Goal: Transaction & Acquisition: Purchase product/service

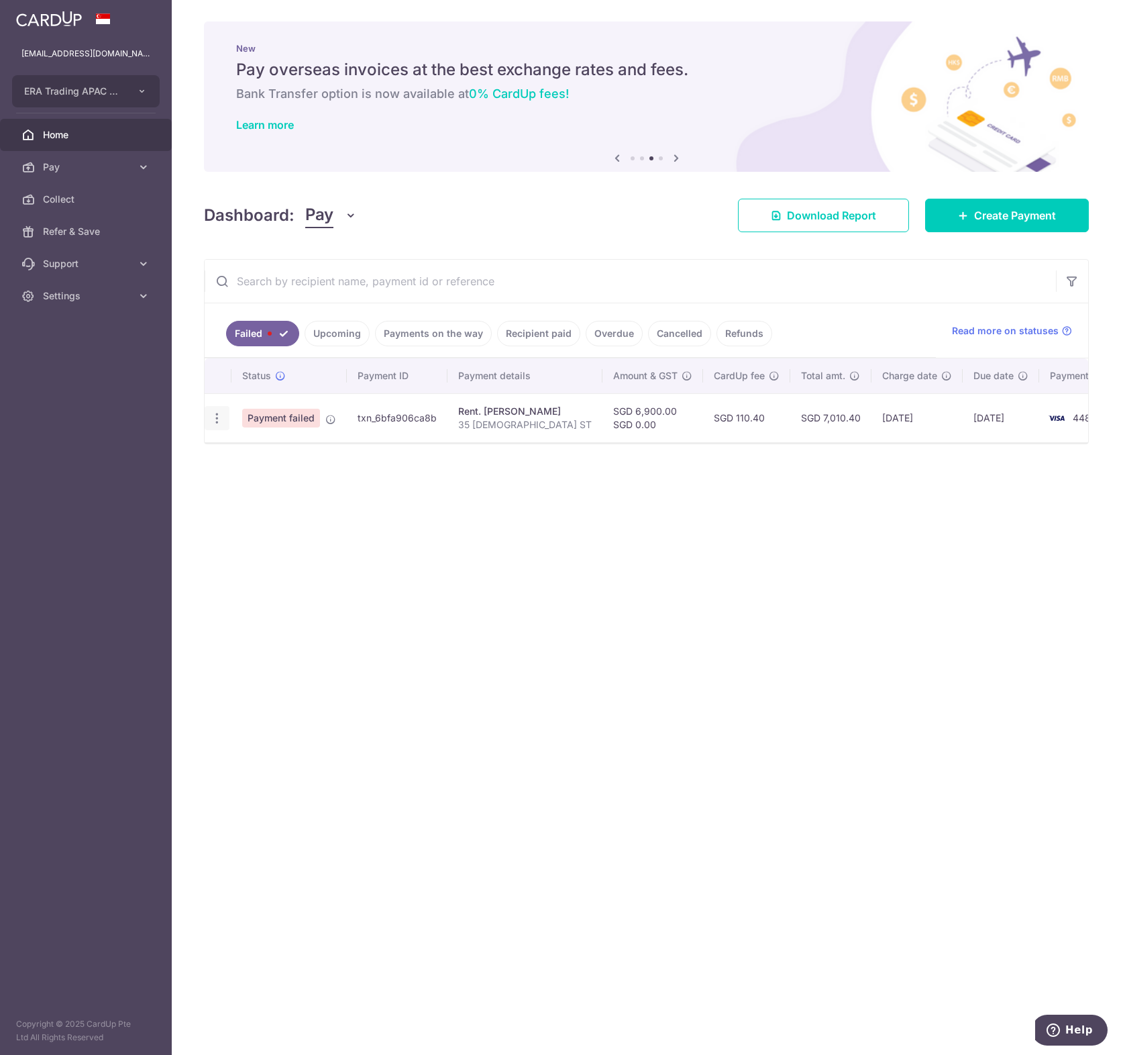
click at [217, 420] on icon "button" at bounding box center [217, 418] width 14 height 14
click at [306, 456] on span "Update payment" at bounding box center [288, 455] width 91 height 16
radio input "true"
type input "6,900.00"
type input "0.00"
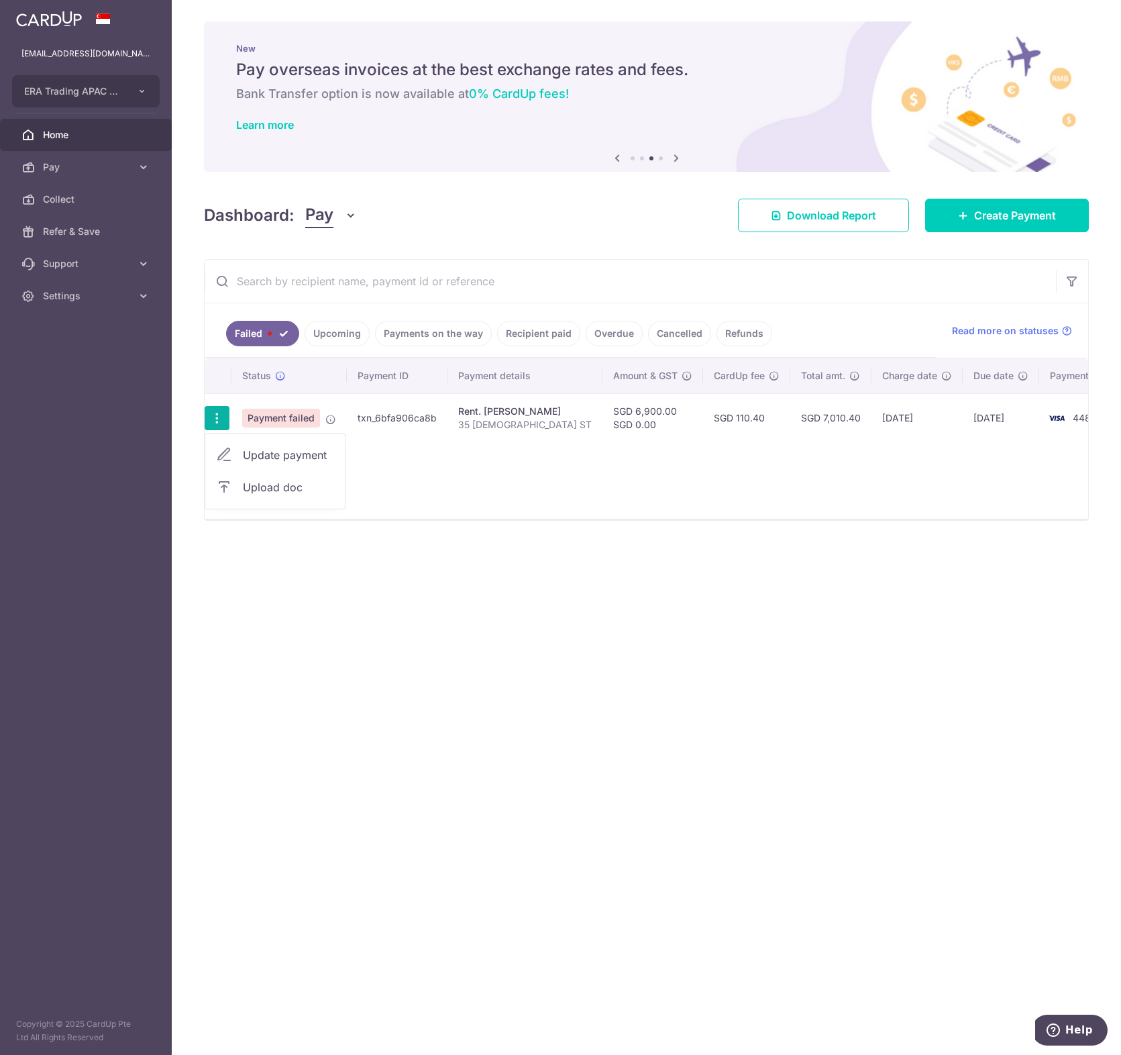
type input "35 PAGODA ST"
type input "Office Rent"
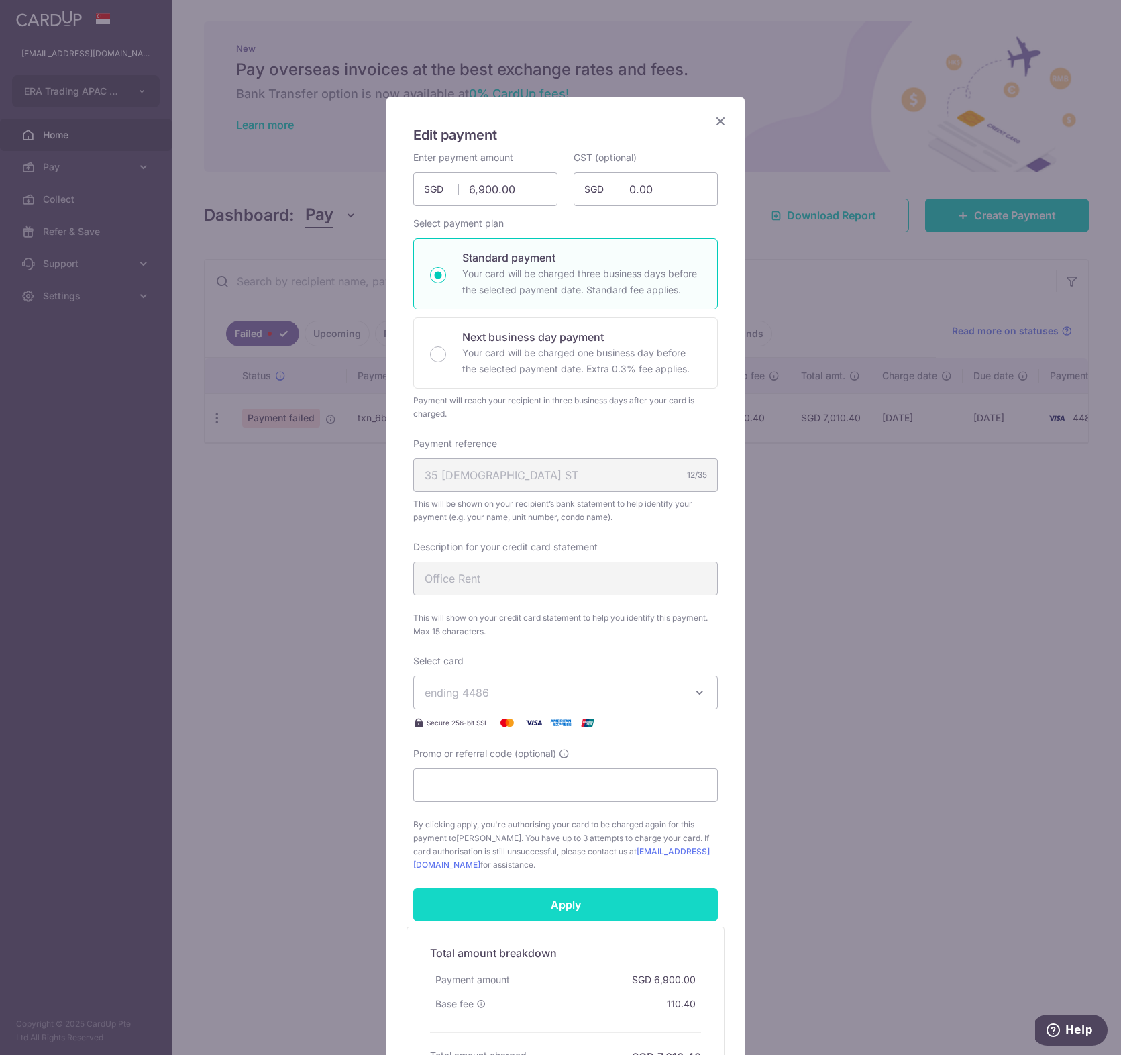
click at [564, 901] on input "Apply" at bounding box center [565, 905] width 305 height 34
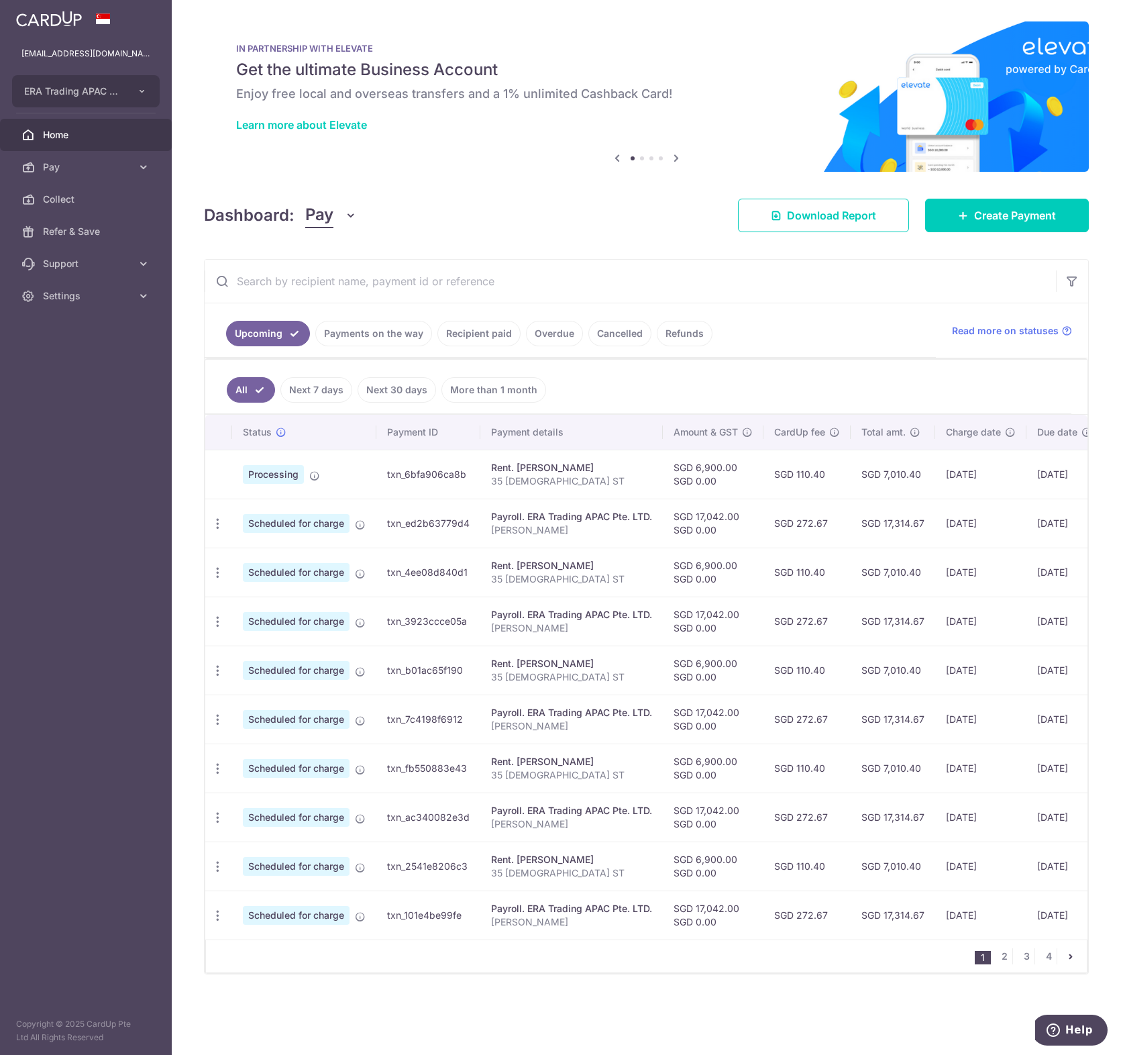
click at [54, 134] on span "Home" at bounding box center [87, 134] width 89 height 13
click at [140, 176] on link "Pay" at bounding box center [86, 167] width 172 height 32
click at [88, 229] on span "Recipients" at bounding box center [87, 231] width 89 height 13
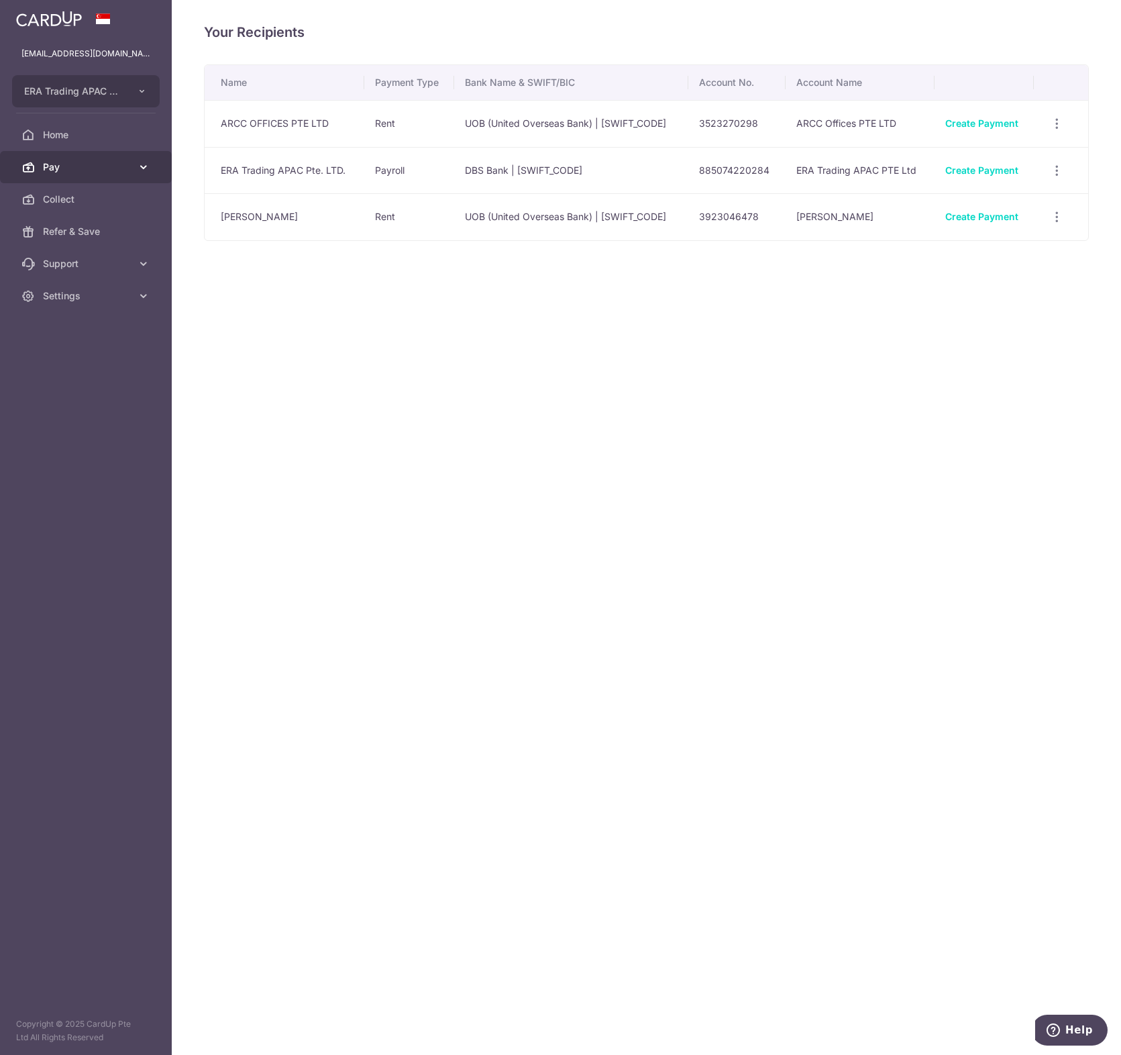
click at [54, 164] on span "Pay" at bounding box center [87, 166] width 89 height 13
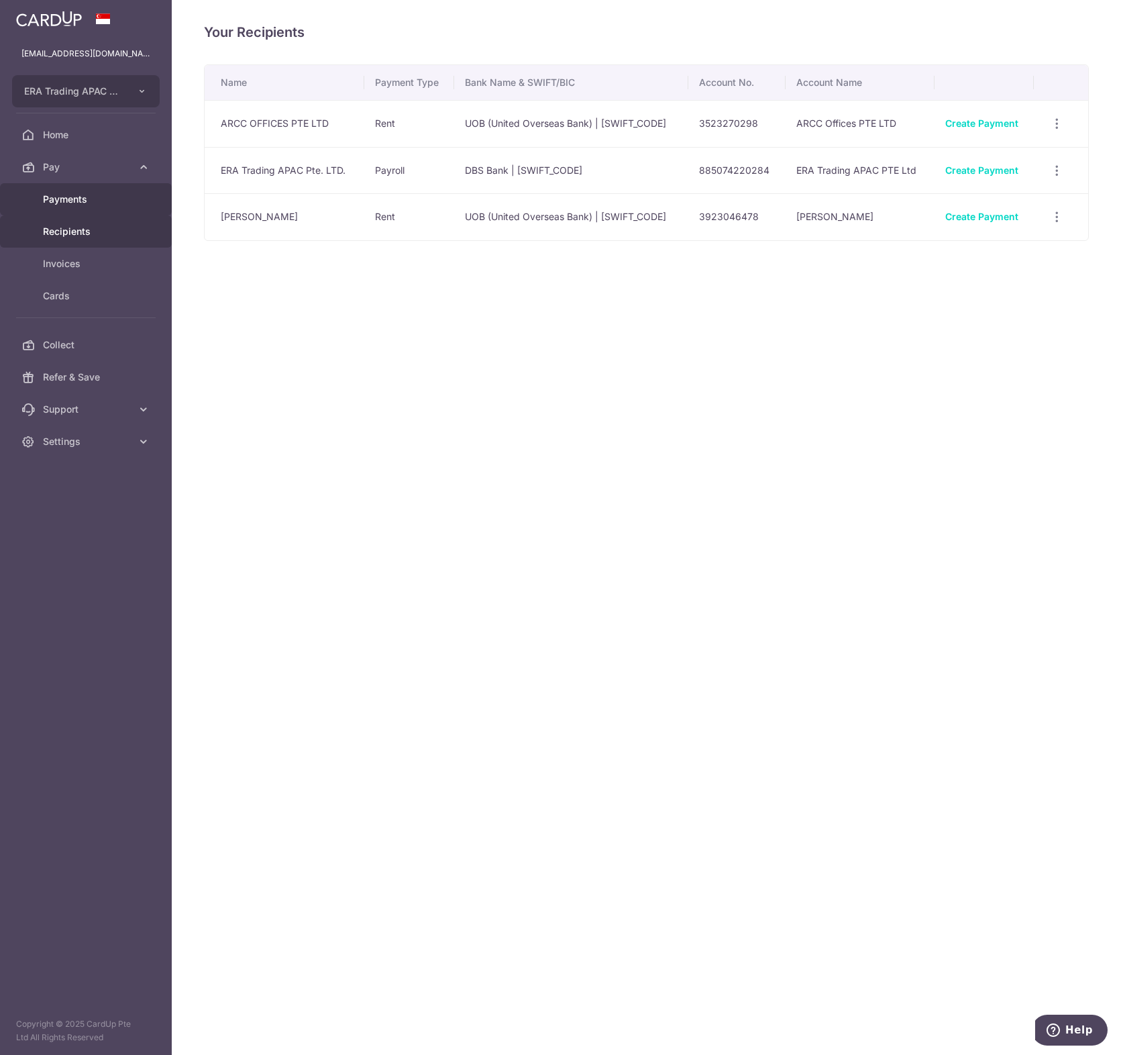
click at [67, 193] on span "Payments" at bounding box center [87, 199] width 89 height 13
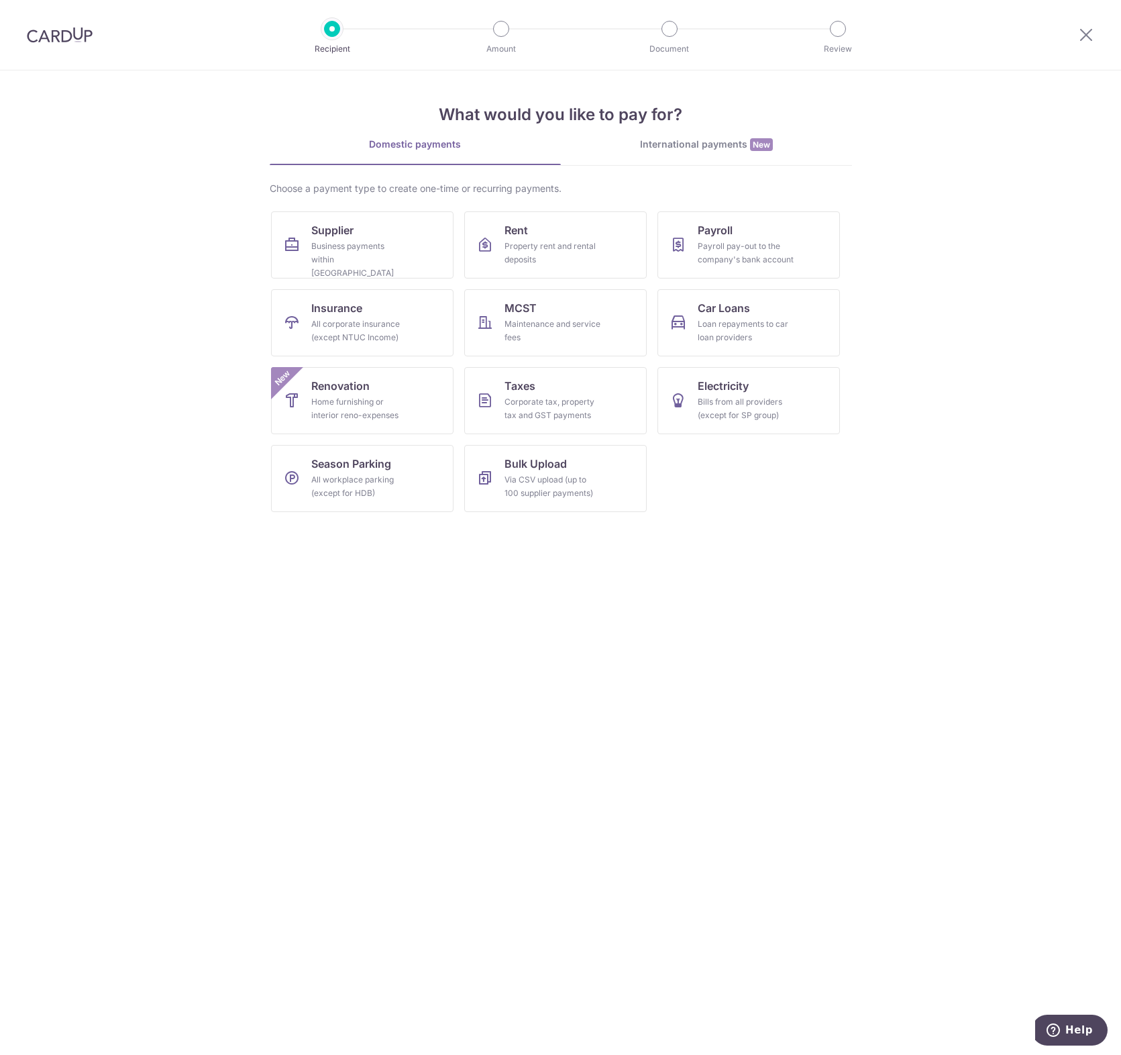
click at [724, 148] on div "International payments New" at bounding box center [706, 145] width 291 height 14
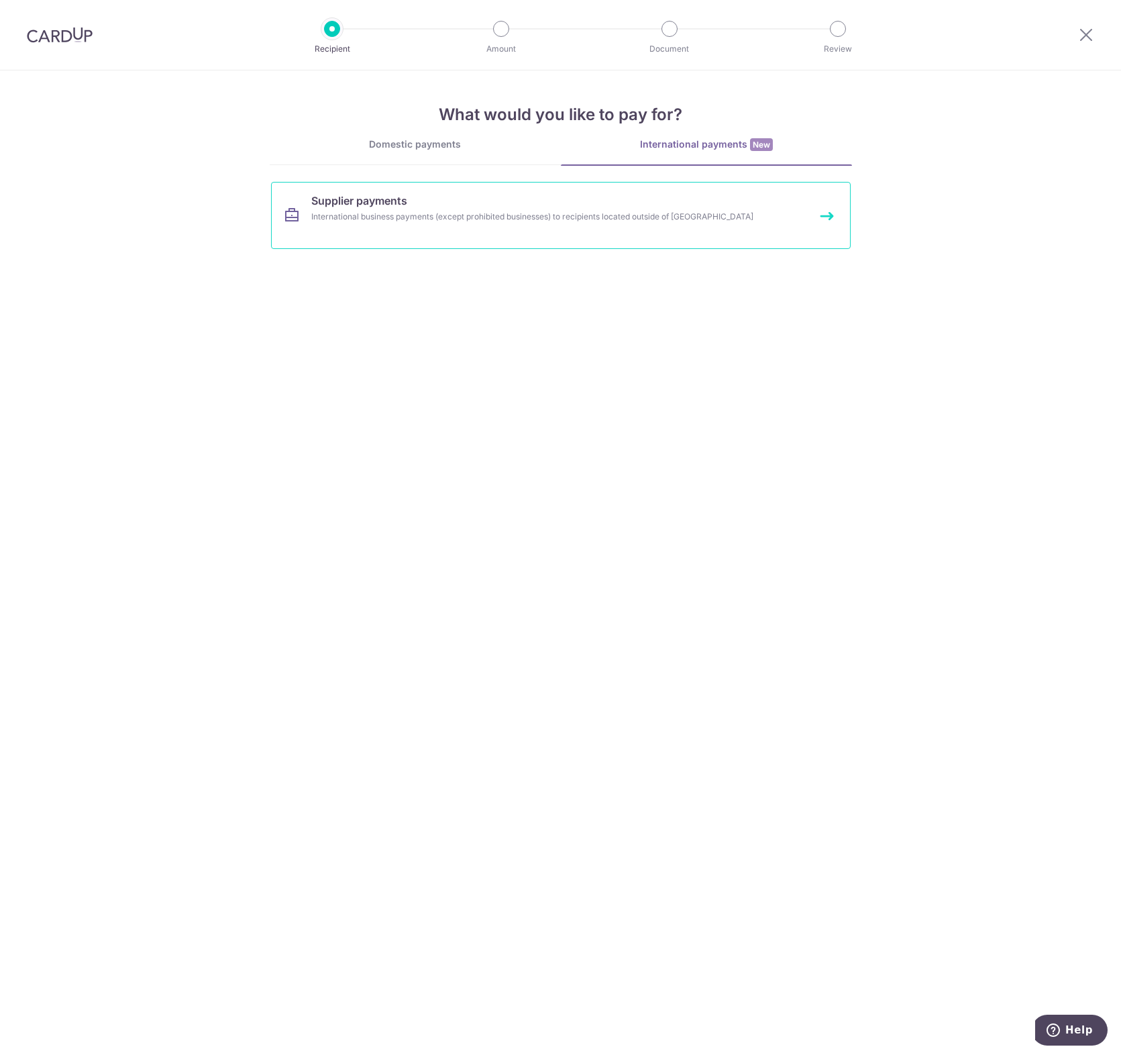
click at [378, 219] on div "International business payments (except prohibited businesses) to recipients lo…" at bounding box center [543, 216] width 464 height 13
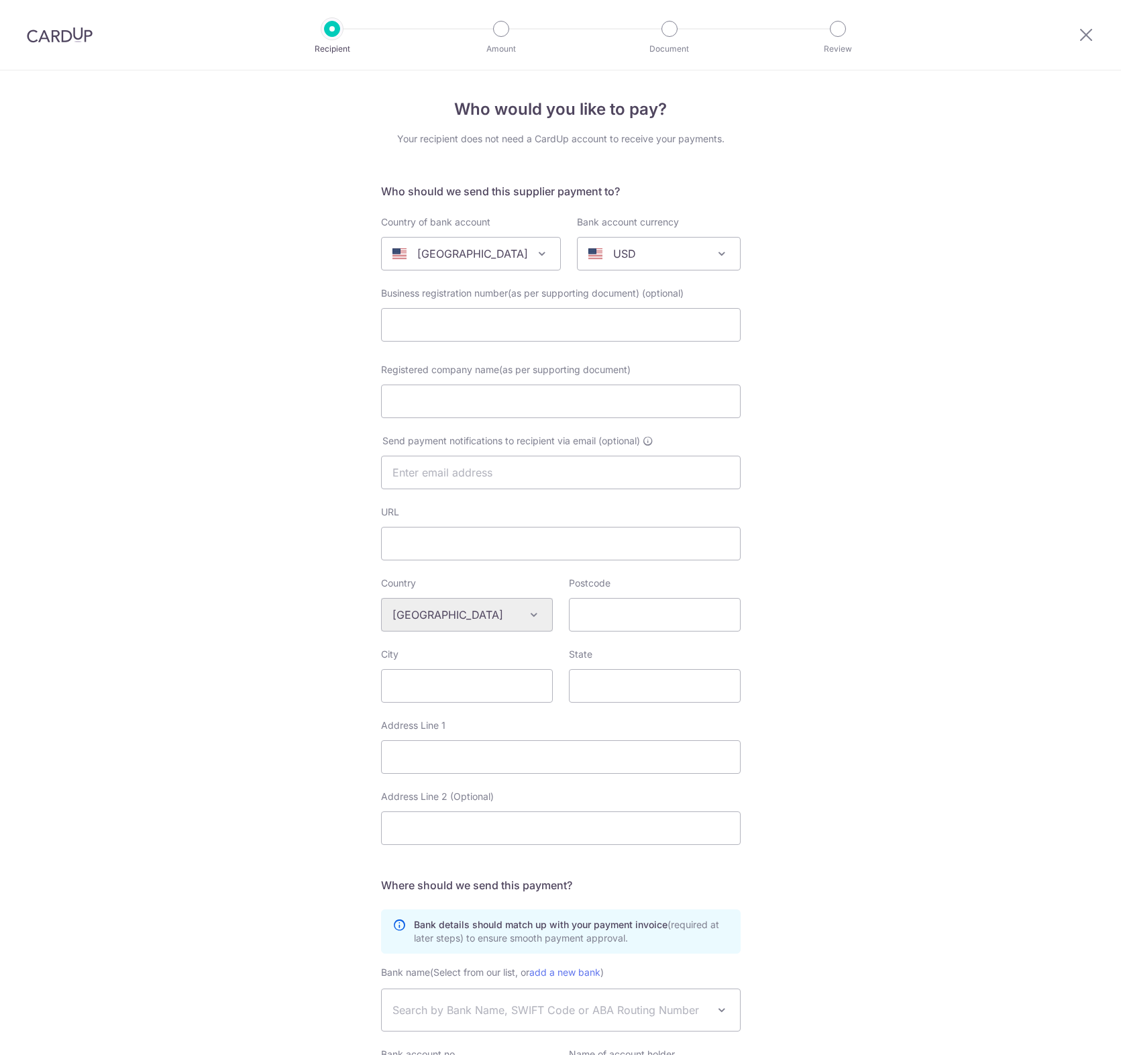
select select
click at [516, 252] on div "[GEOGRAPHIC_DATA]" at bounding box center [461, 254] width 136 height 16
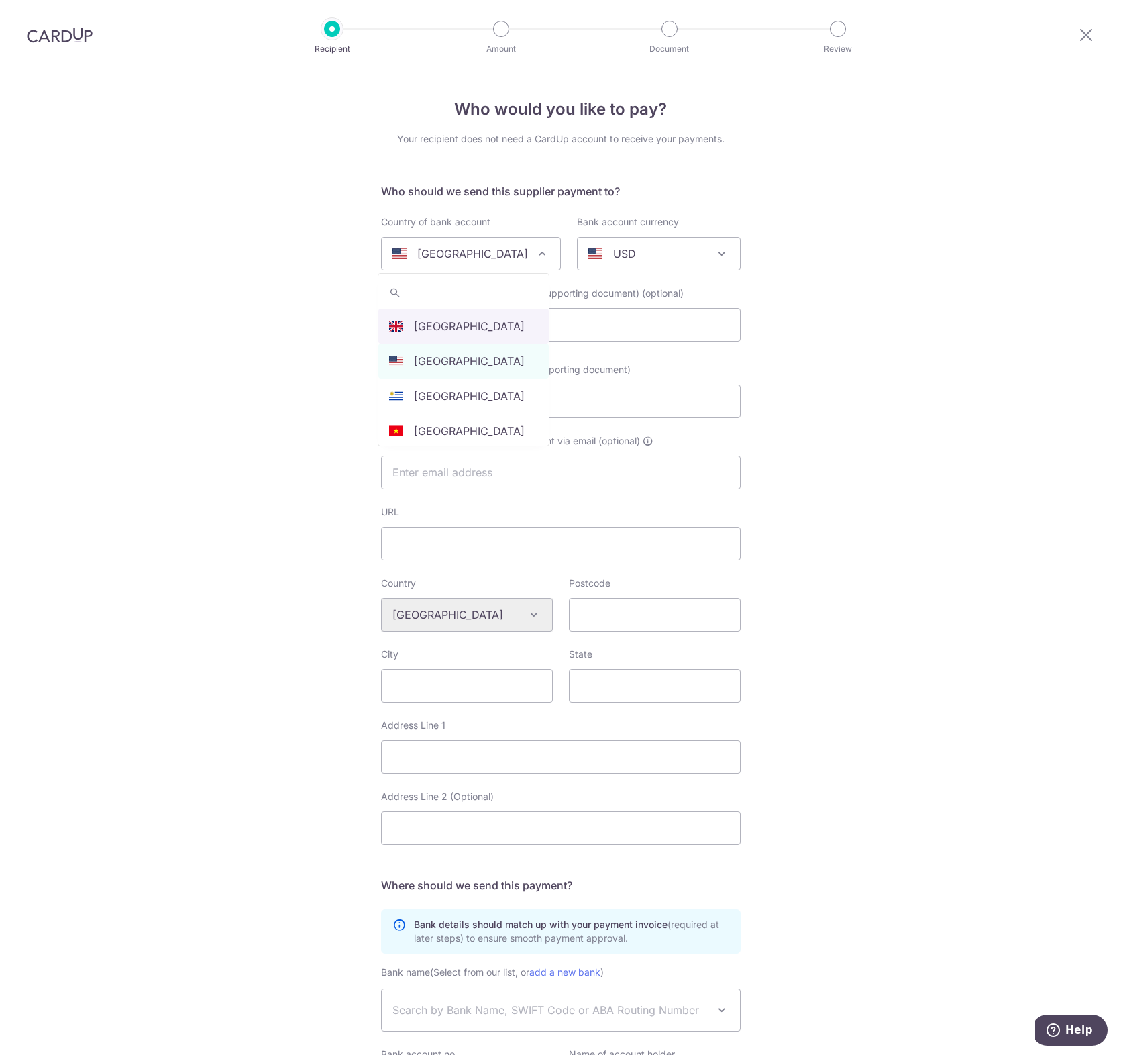
select select "77"
select select "[GEOGRAPHIC_DATA]"
select select
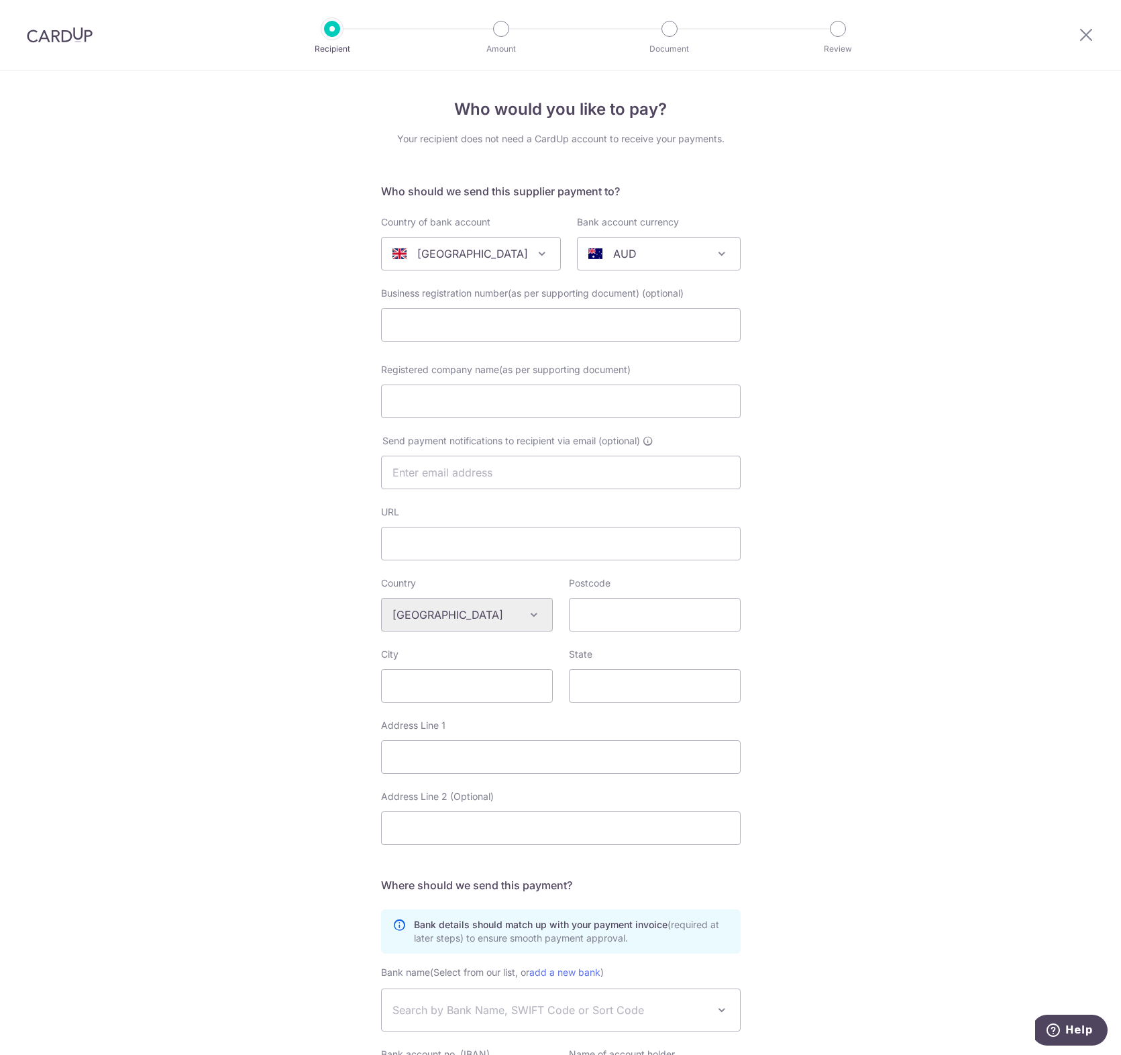
click at [641, 248] on div "AUD" at bounding box center [648, 254] width 119 height 16
type input "gbp"
select select "10"
click at [570, 315] on input "text" at bounding box center [561, 325] width 360 height 34
paste input "222414747"
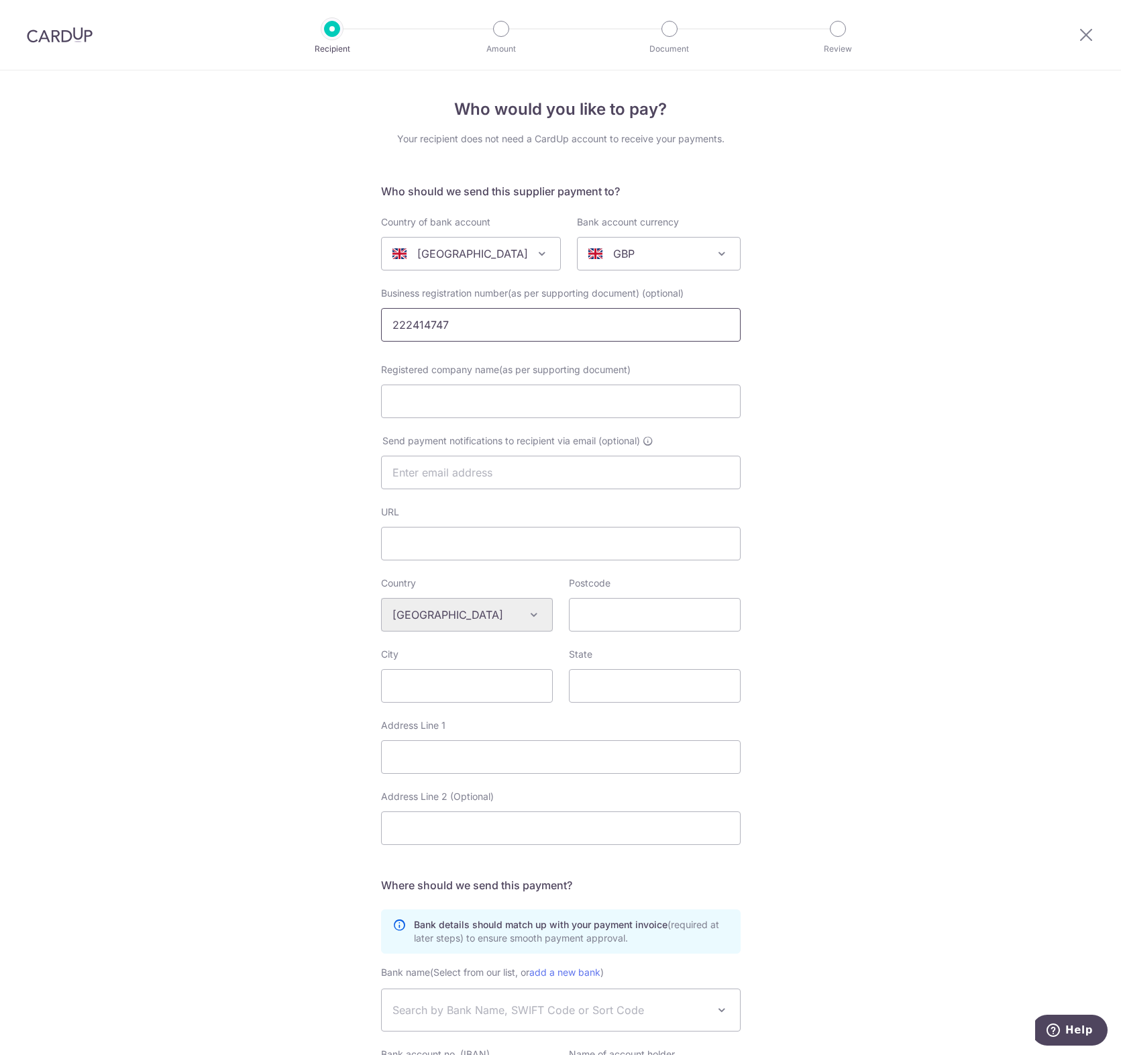
type input "222414747"
click at [444, 385] on input "Registered company name(as per supporting document)" at bounding box center [561, 402] width 360 height 34
paste input "Topaz Tech Ltd"
type input "Topaz Tech Ltd"
click at [856, 483] on div "Who would you like to pay? Your recipient does not need a CardUp account to rec…" at bounding box center [560, 639] width 1121 height 1139
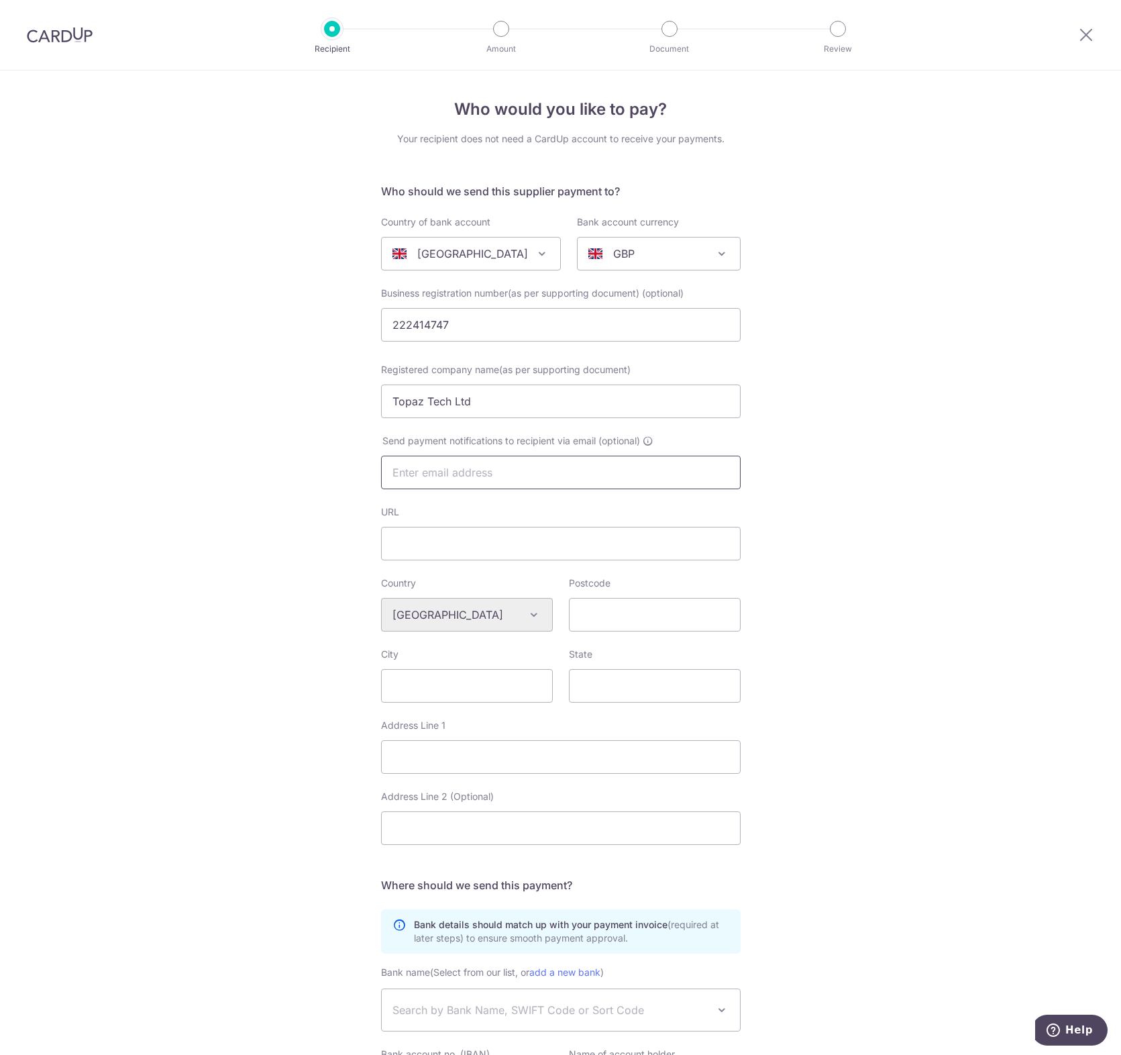
click at [421, 482] on input "text" at bounding box center [561, 473] width 360 height 34
click at [448, 527] on input "URL" at bounding box center [561, 544] width 360 height 34
paste input "https://topaz.technology/platform/overview"
type input "https://topaz.technology/platform/overview"
click at [621, 623] on input "Postcode" at bounding box center [655, 615] width 172 height 34
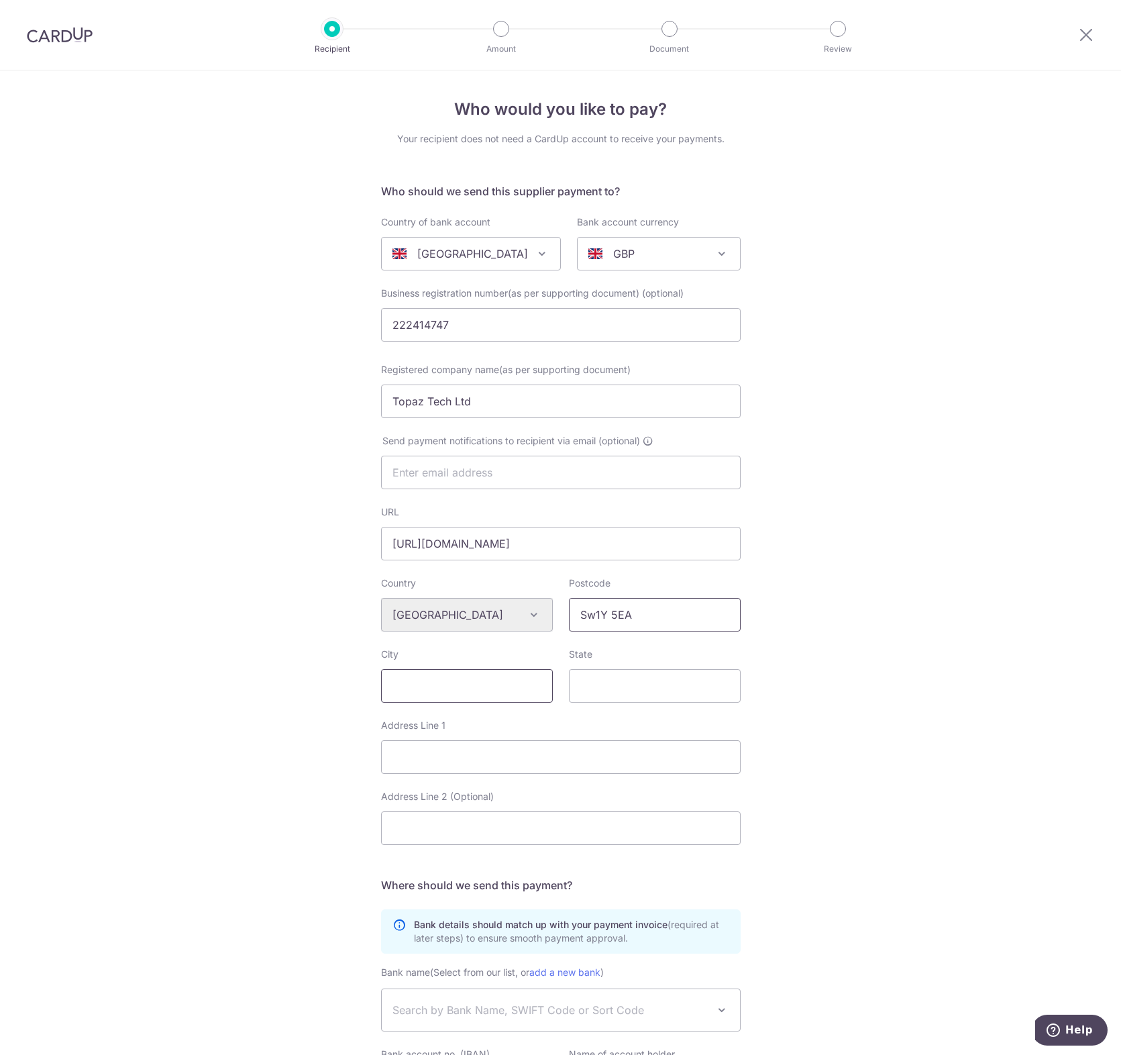
type input "Sw1Y 5EA"
click at [484, 684] on input "City" at bounding box center [467, 686] width 172 height 34
type input "London"
click at [582, 741] on input "Address Line 1" at bounding box center [561, 757] width 360 height 34
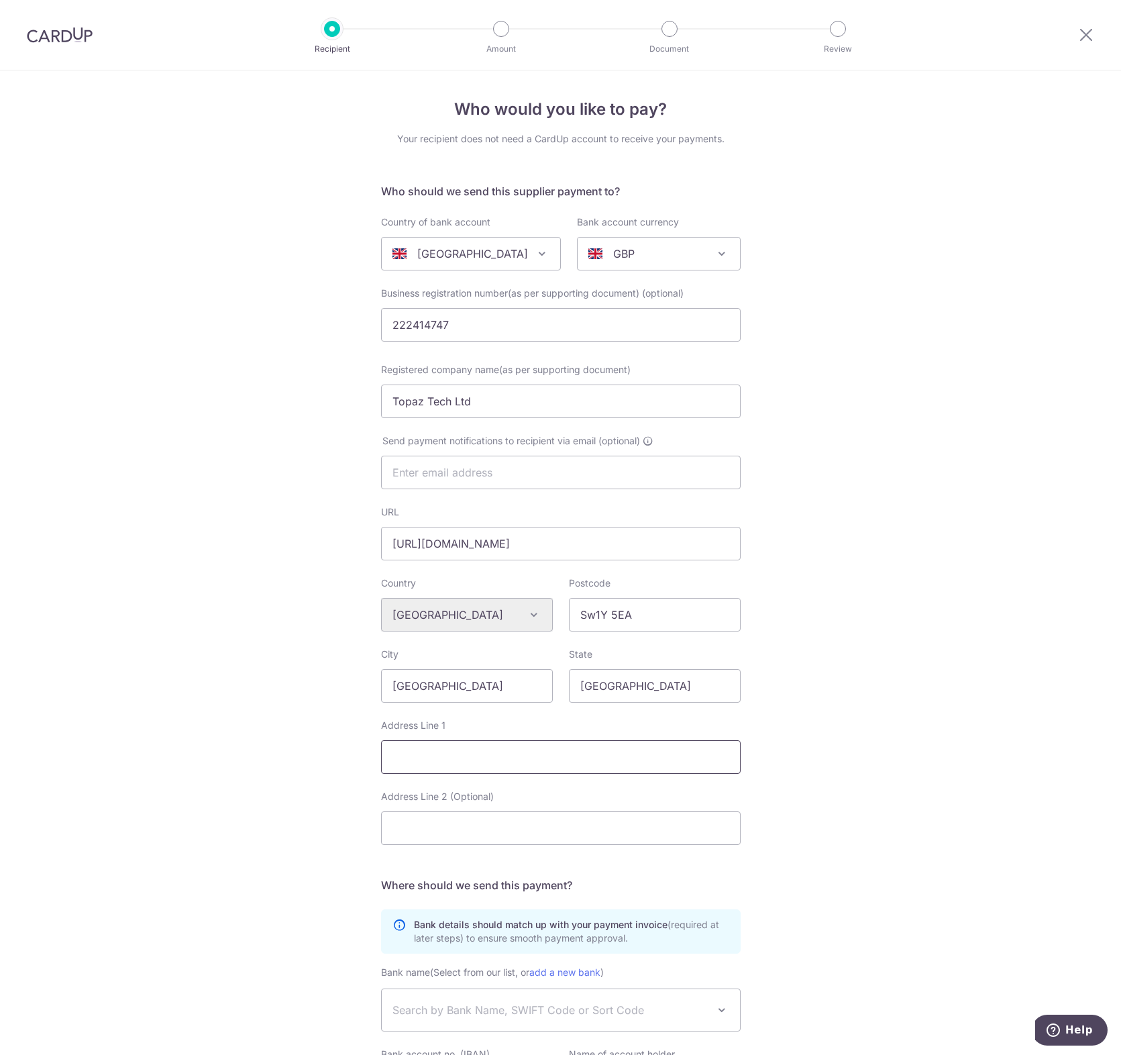
paste input "118 Pall Mall"
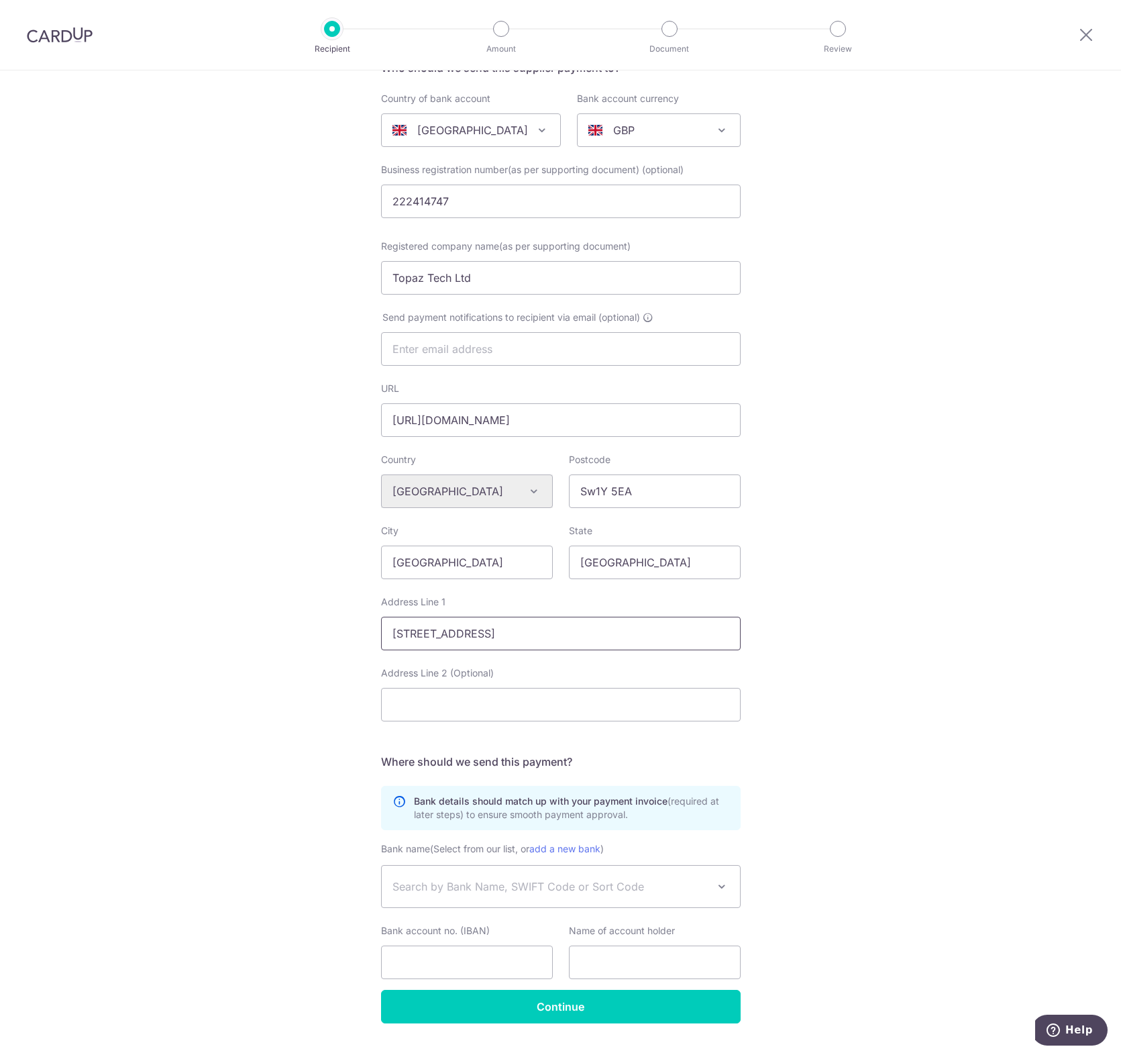
scroll to position [155, 0]
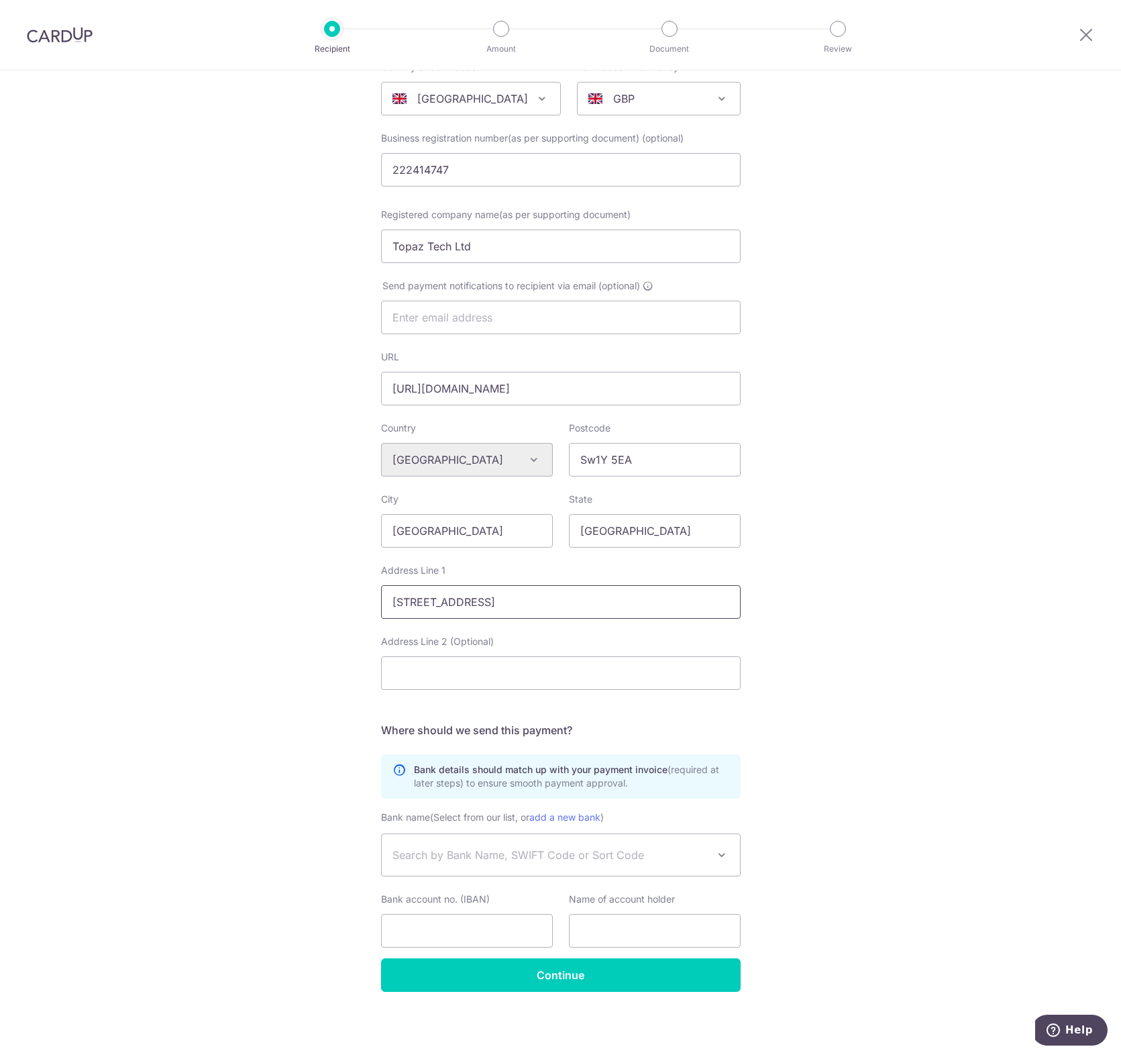
type input "118 Pall Mall"
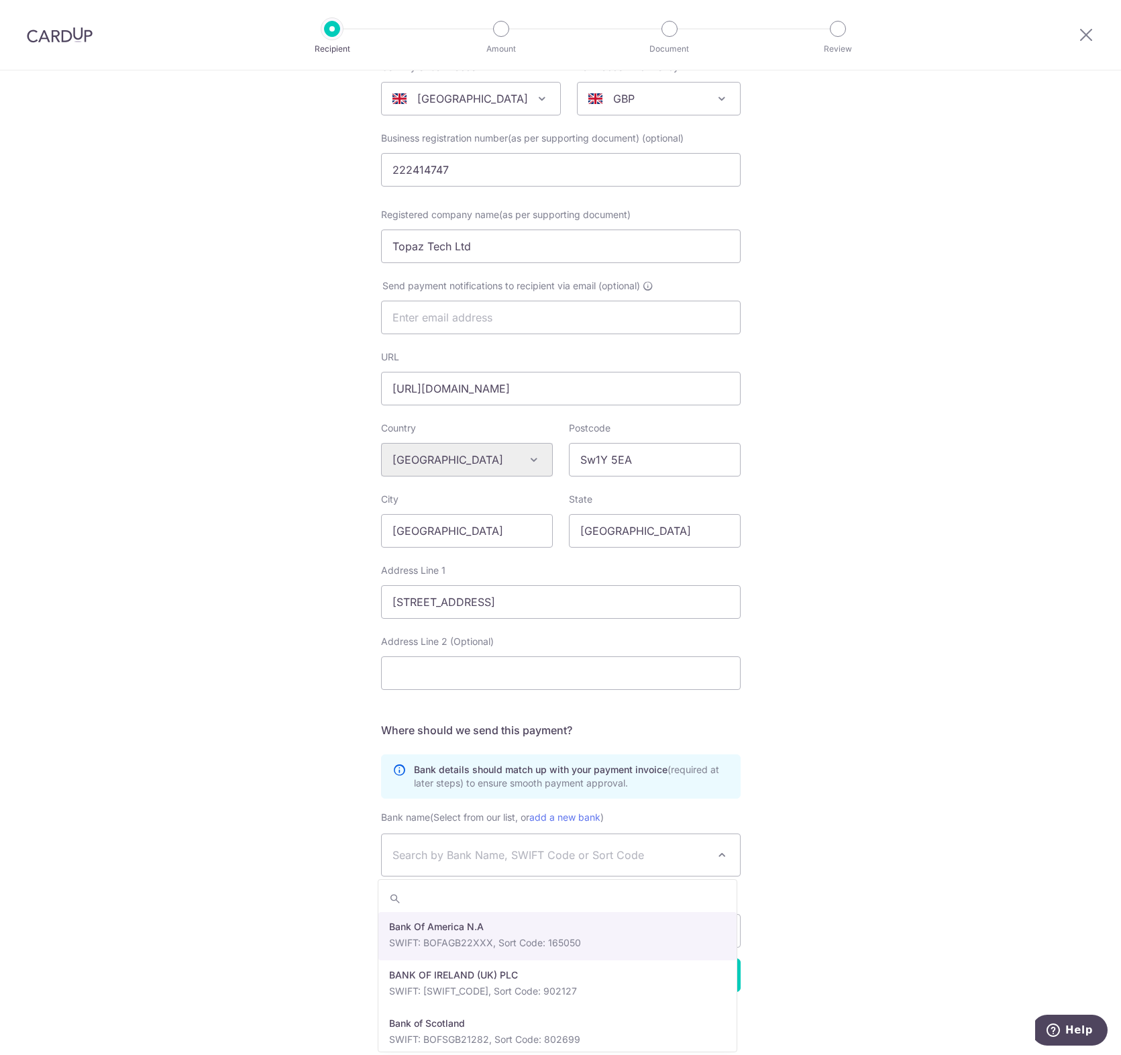
click at [617, 858] on span "Search by Bank Name, SWIFT Code or Sort Code" at bounding box center [550, 855] width 315 height 16
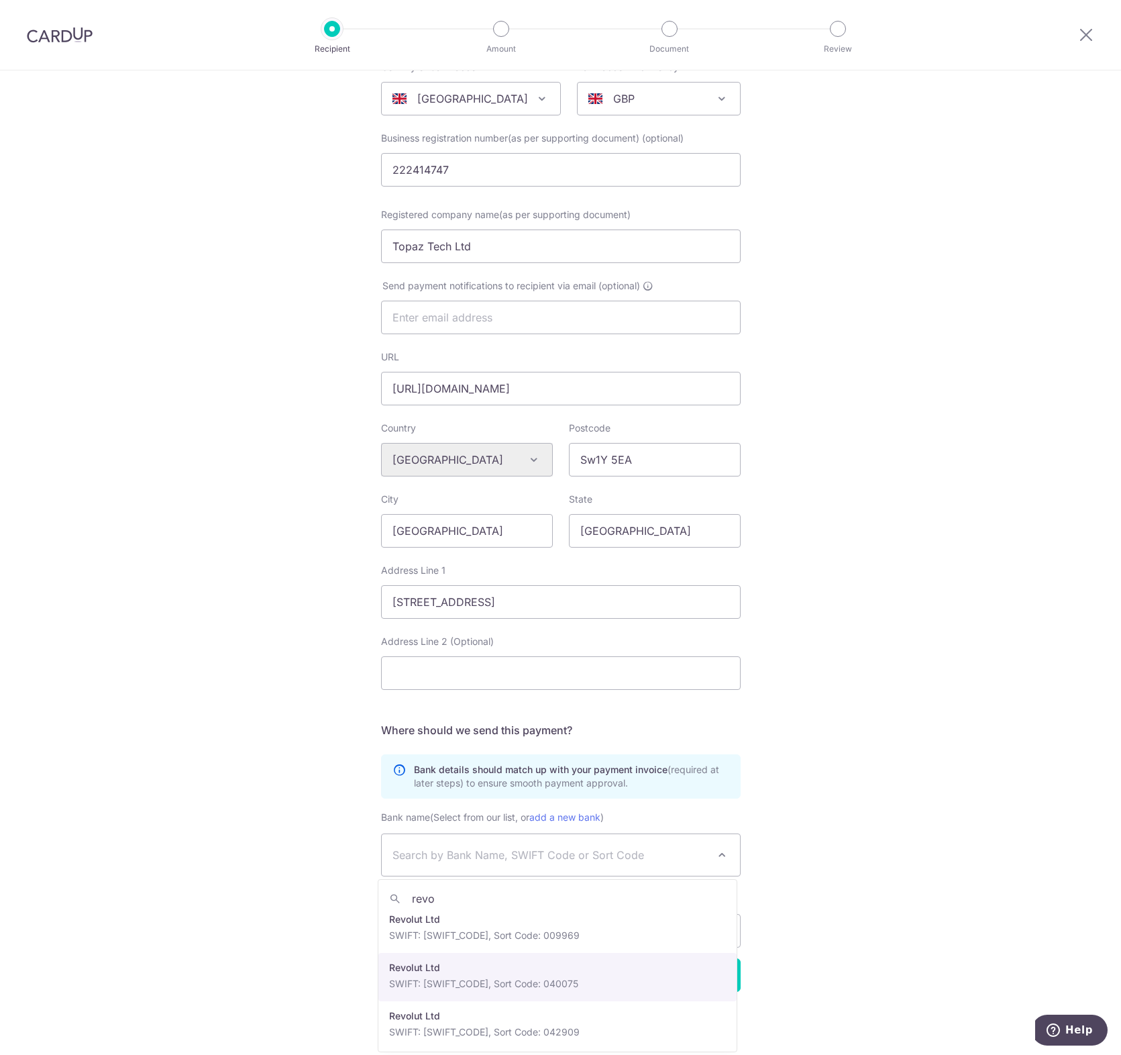
scroll to position [11, 0]
type input "revo"
select select "22554"
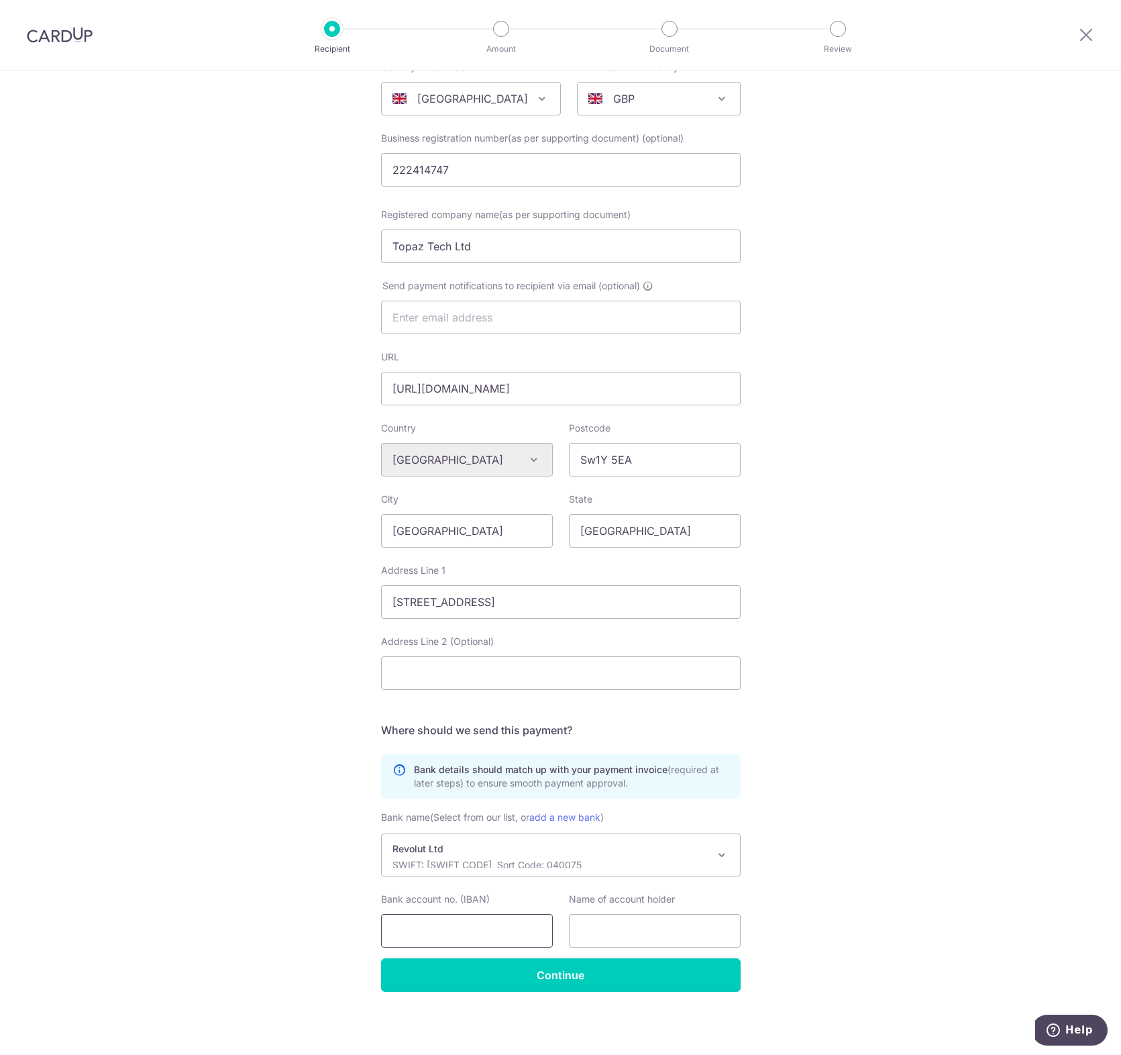
click at [458, 919] on input "Bank account no. (IBAN)" at bounding box center [467, 931] width 172 height 34
paste input "GB98 REVO 0099 6919 2547 36"
type input "GB98 REVO 0099 6919 2547 36"
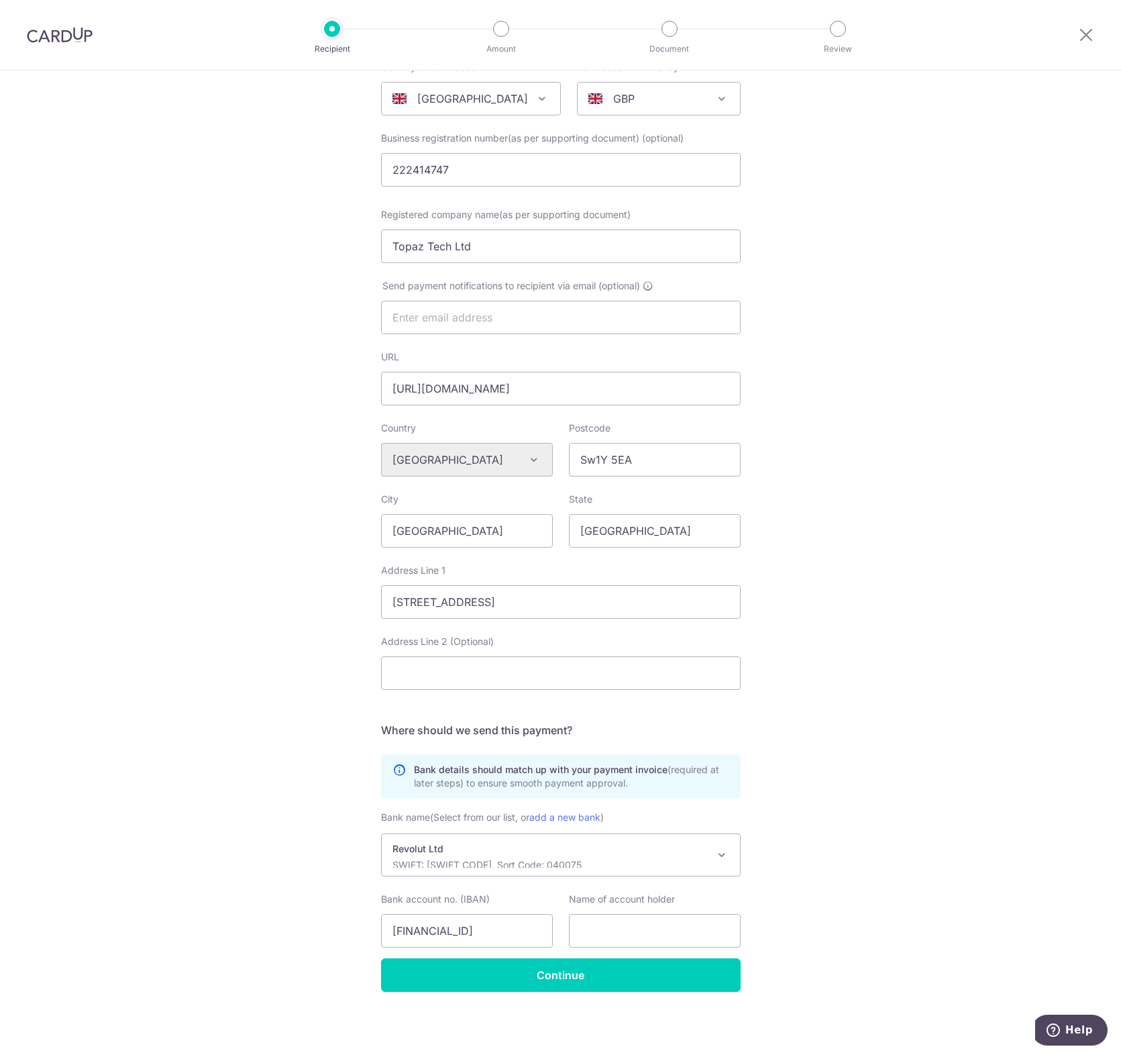
click at [970, 903] on div "Who would you like to pay? Your recipient does not need a CardUp account to rec…" at bounding box center [560, 484] width 1121 height 1139
click at [537, 929] on input "GB98 REVO 0099 6919 2547 36" at bounding box center [467, 931] width 172 height 34
click at [634, 930] on input "text" at bounding box center [655, 931] width 172 height 34
paste input "Topaz Tech Ltd"
type input "Topaz Tech Ltd"
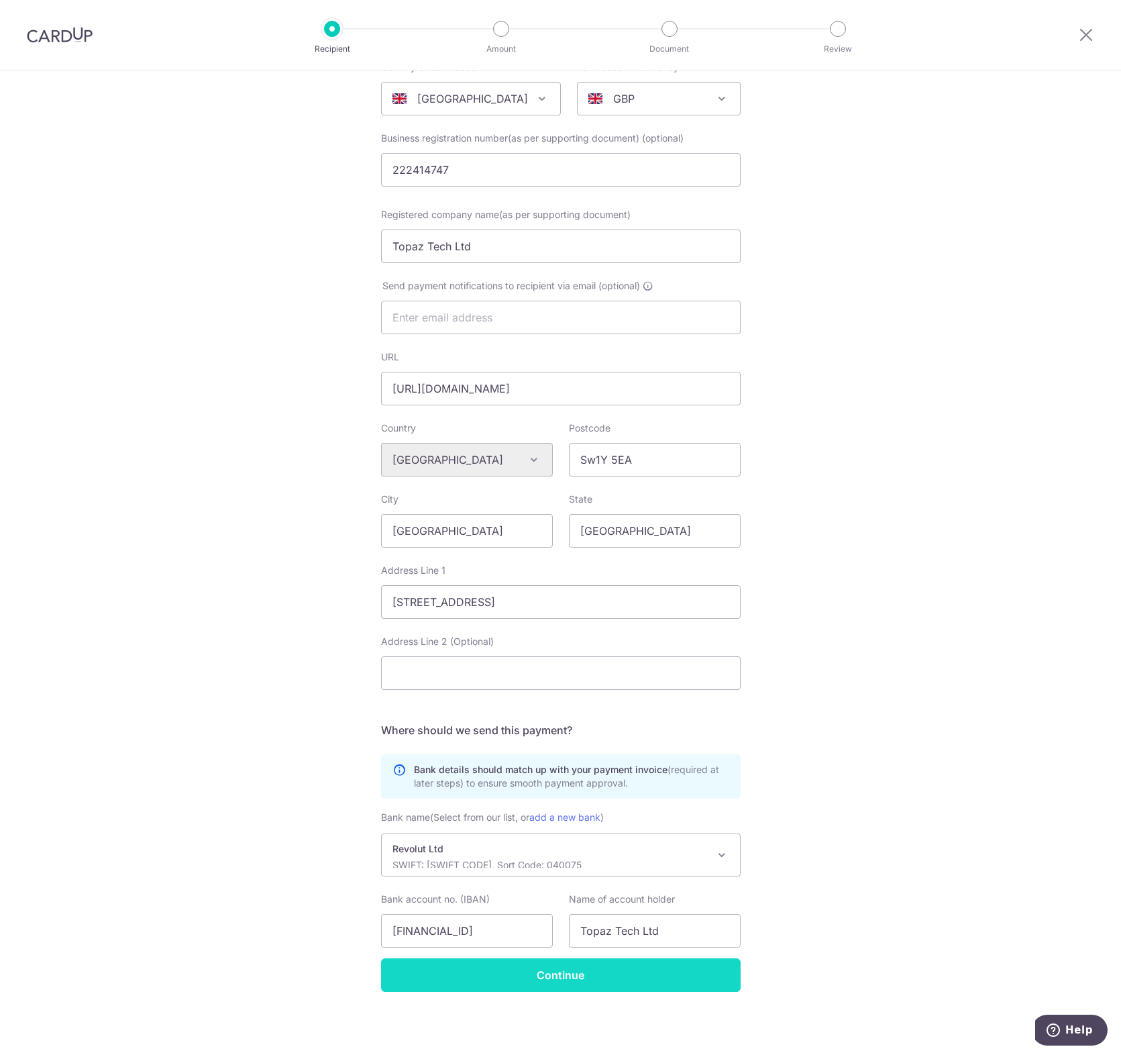
click at [639, 971] on input "Continue" at bounding box center [561, 975] width 360 height 34
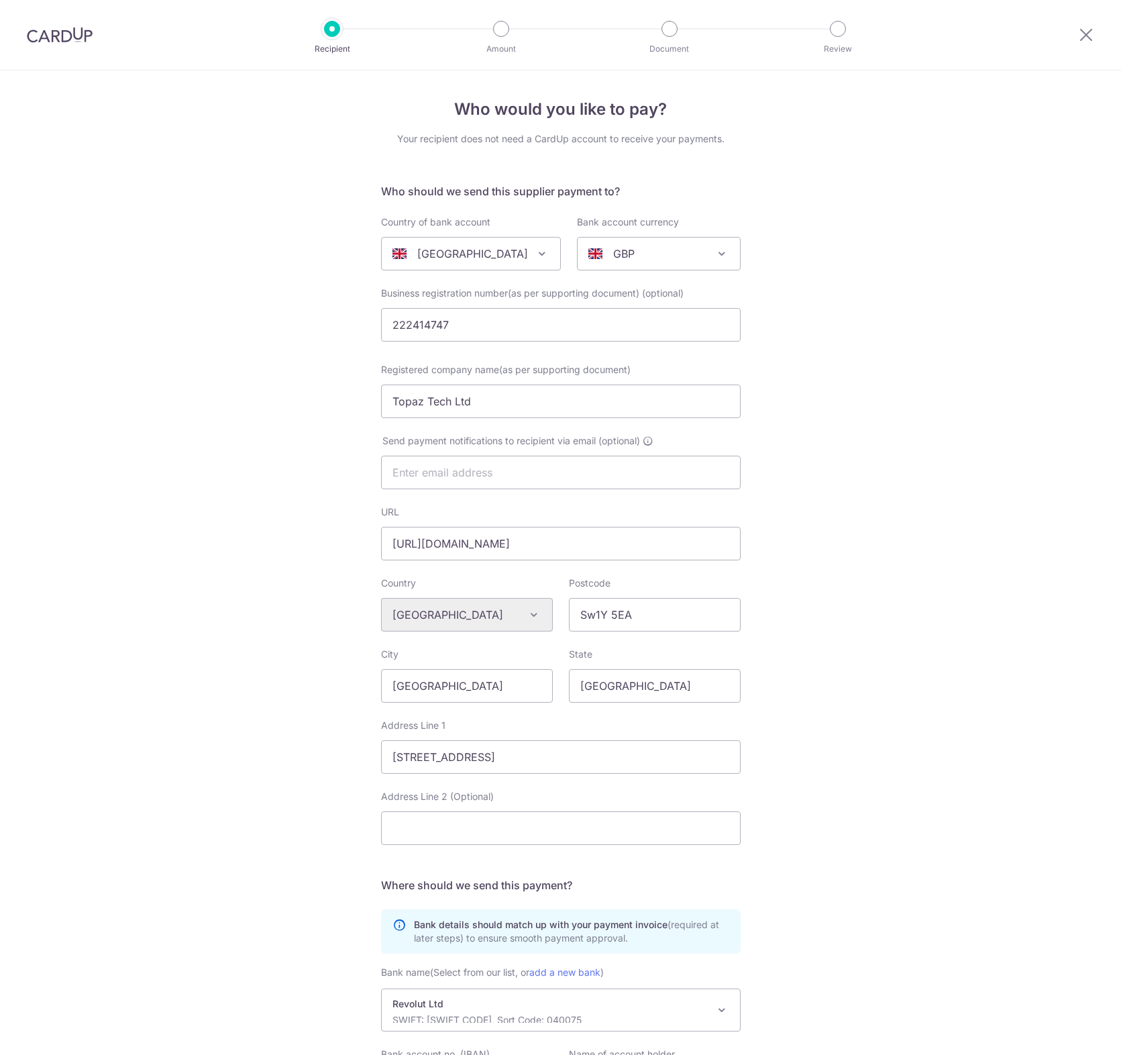
select select "22554"
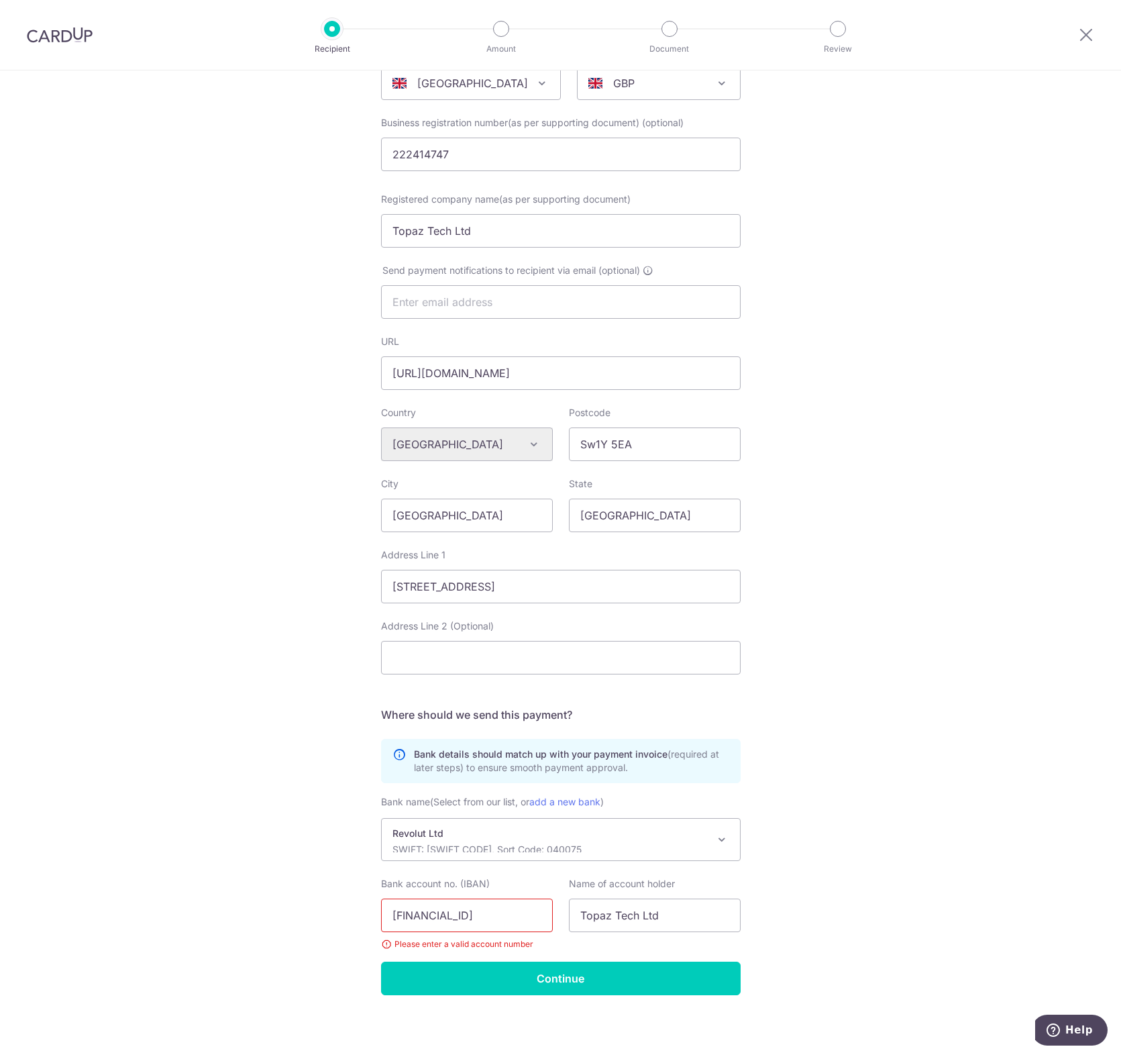
scroll to position [174, 0]
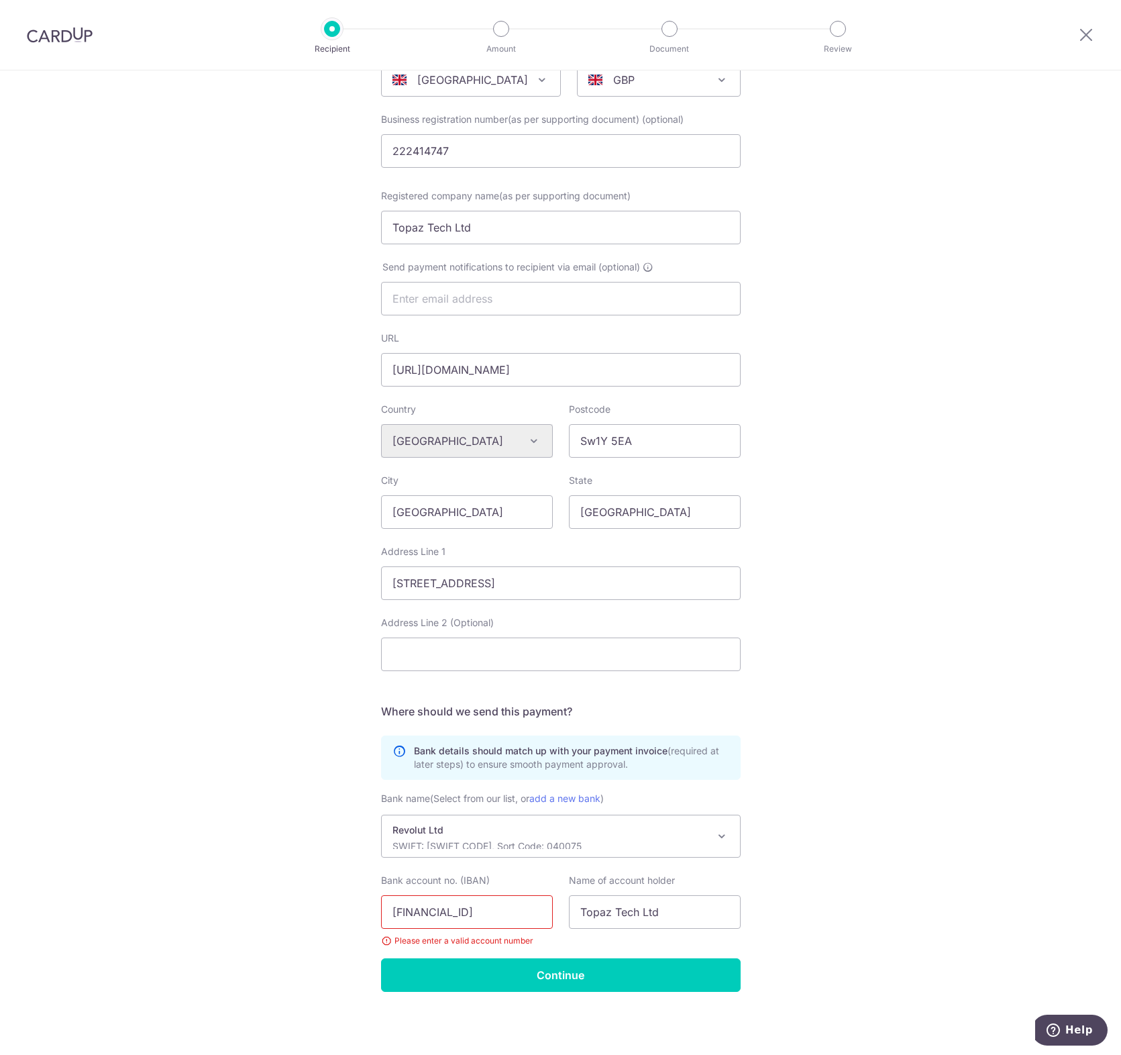
click at [421, 917] on input "GB98 REVO 0099 6919 2547 36" at bounding box center [467, 912] width 172 height 34
type input "GB98REVO00996919254736"
click at [962, 876] on div "Who would you like to pay? Your recipient does not need a CardUp account to rec…" at bounding box center [560, 476] width 1121 height 1158
click at [715, 960] on input "Continue" at bounding box center [561, 975] width 360 height 34
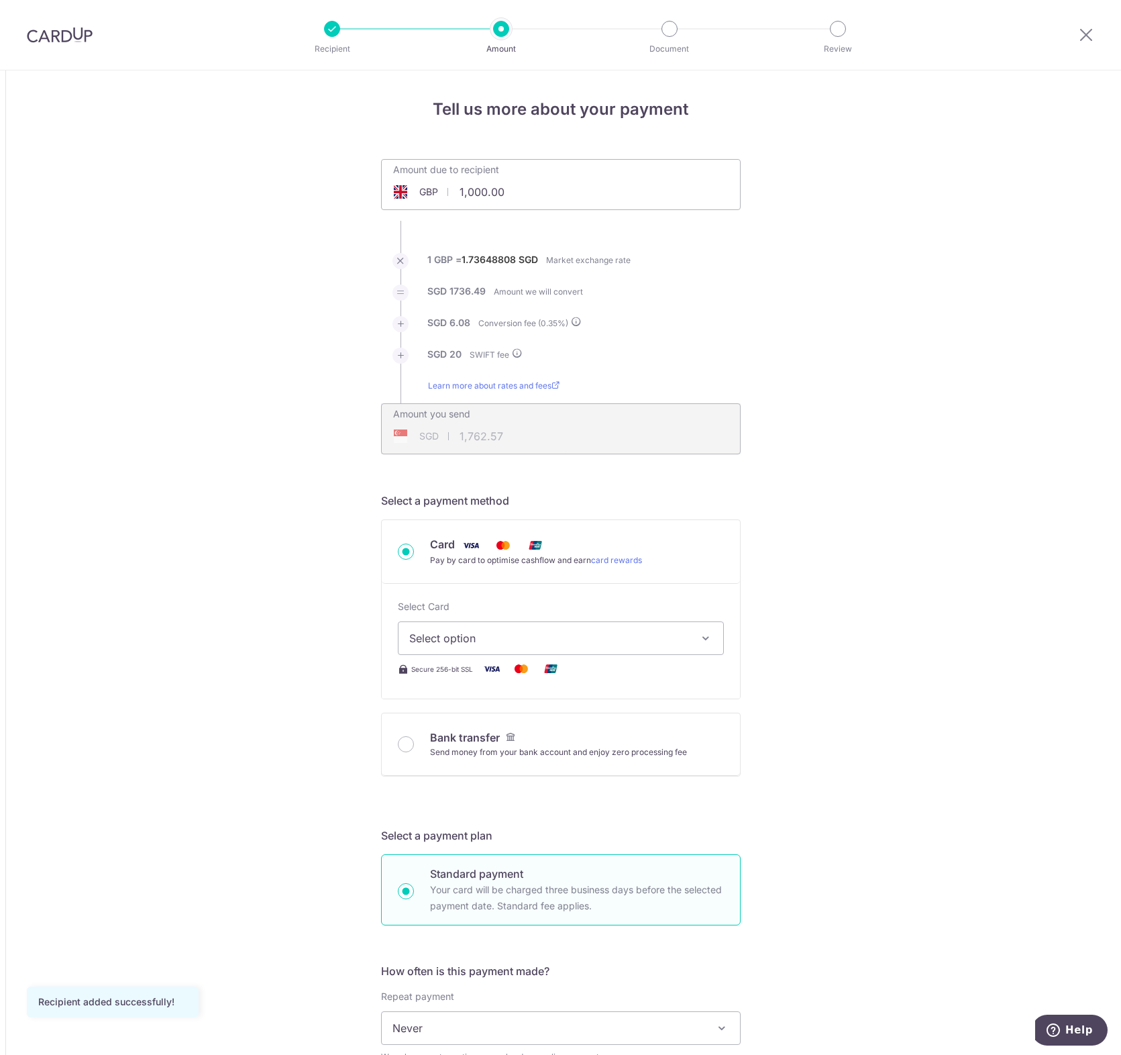
drag, startPoint x: 501, startPoint y: 193, endPoint x: 416, endPoint y: 198, distance: 84.7
click at [416, 198] on div "GBP 1,000.00 1000" at bounding box center [485, 191] width 207 height 31
click at [911, 290] on div "Tell us more about your payment Amount due to recipient GBP 49050 1000 1 GBP = …" at bounding box center [560, 990] width 1121 height 1841
type input "49,050.00"
type input "85,491.18"
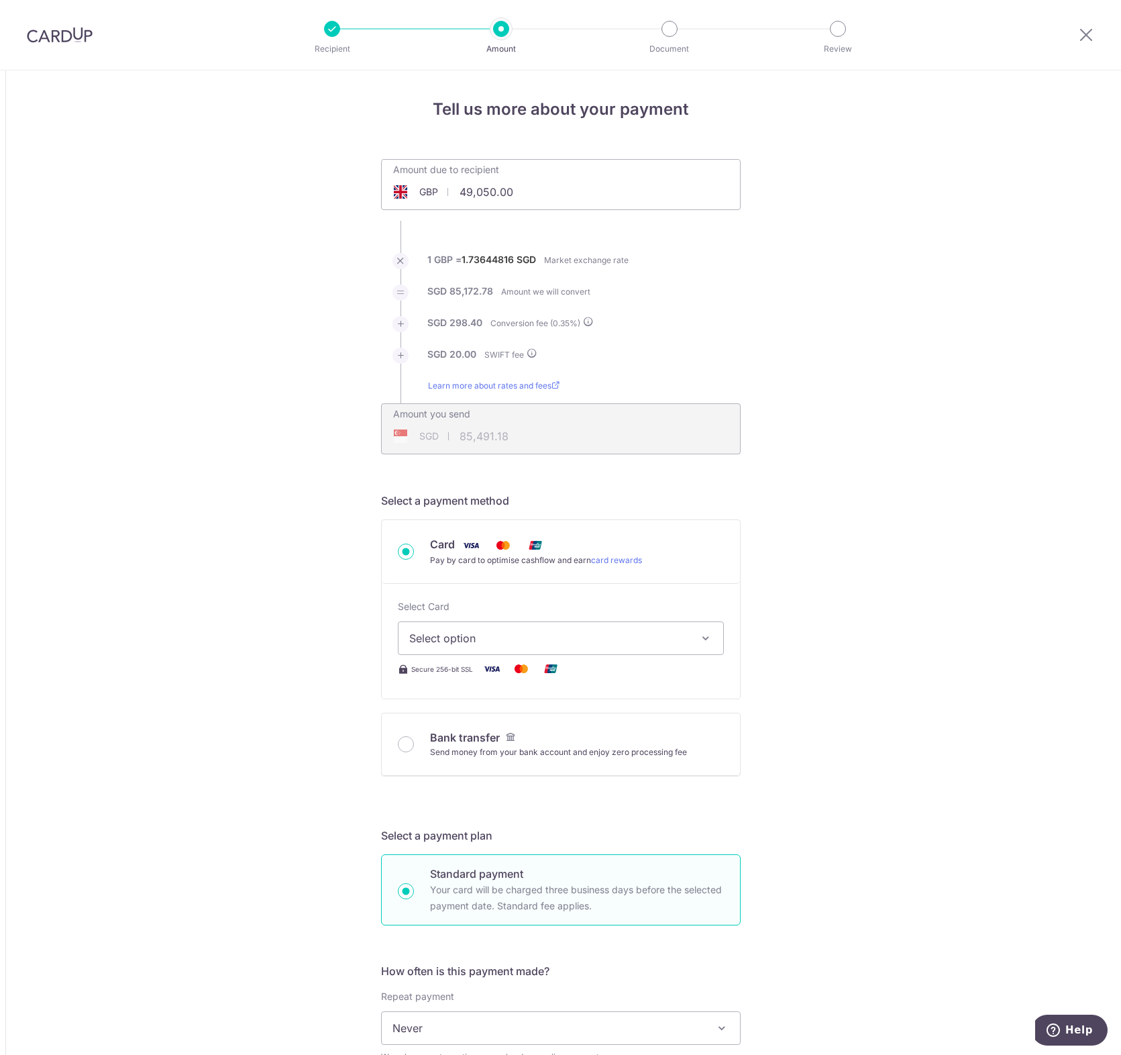
click at [637, 647] on button "Select option" at bounding box center [561, 638] width 326 height 34
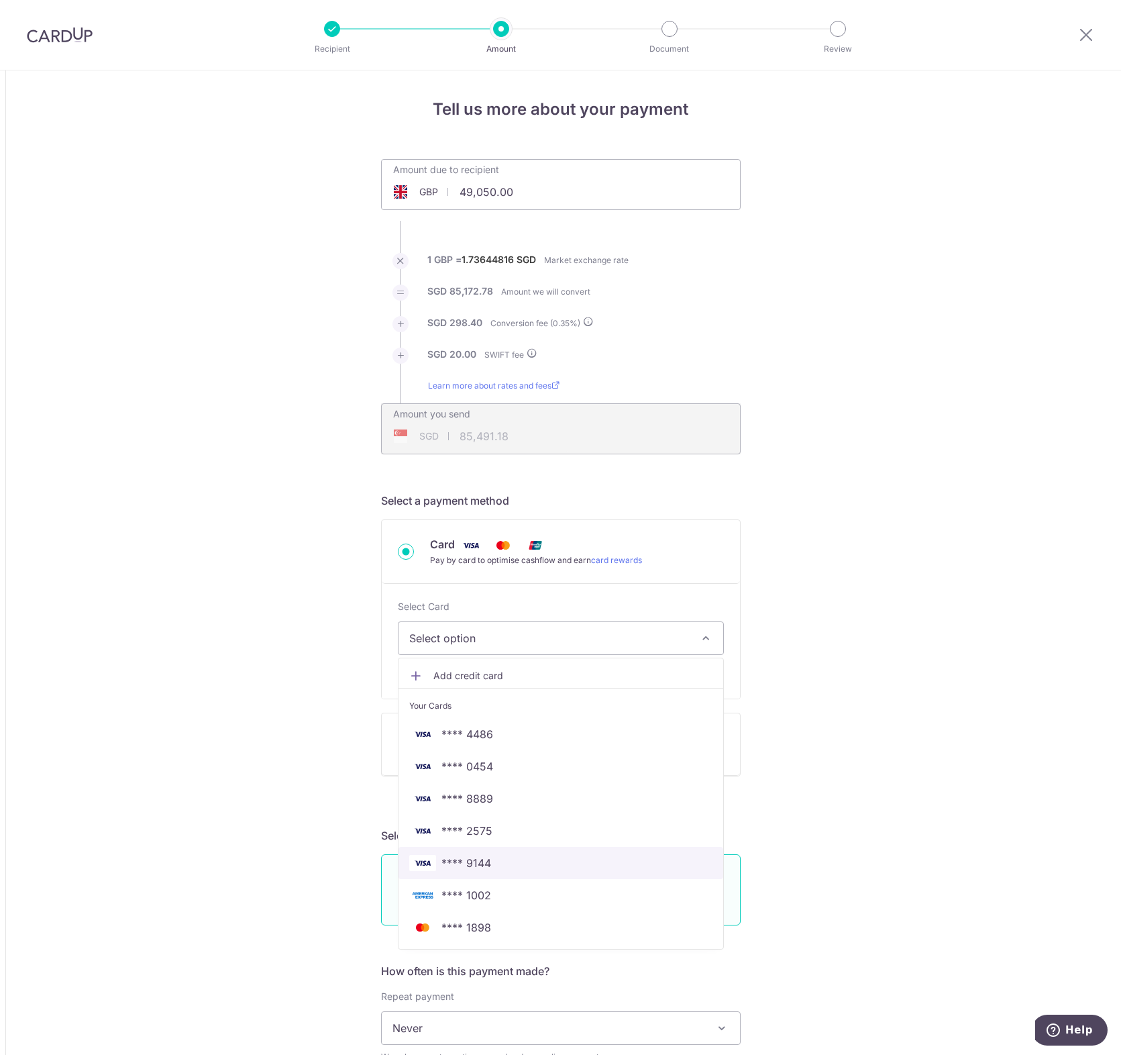
click at [564, 870] on span "**** 9144" at bounding box center [560, 863] width 303 height 16
type input "49,050.00"
type input "85,498.06"
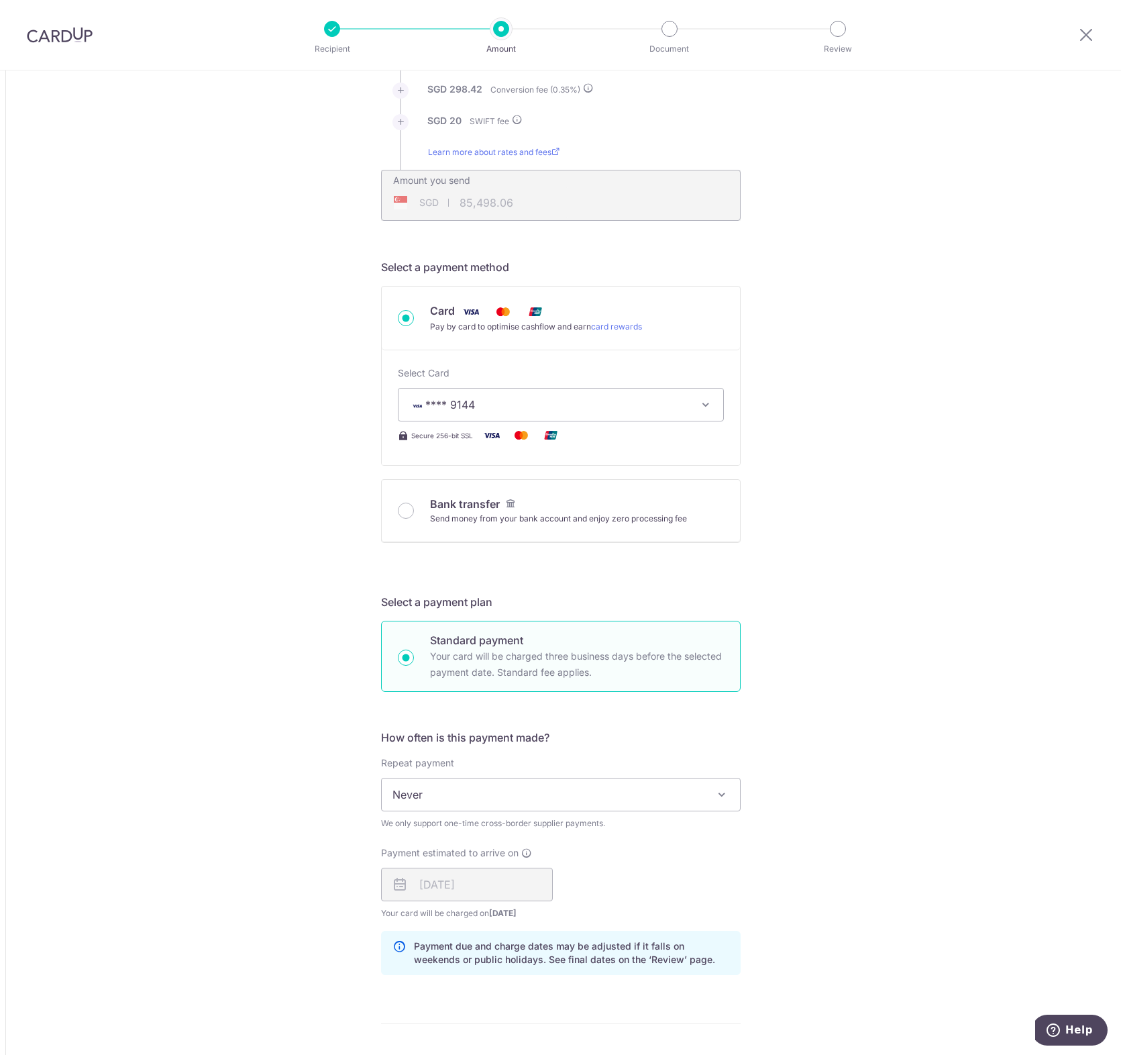
scroll to position [268, 0]
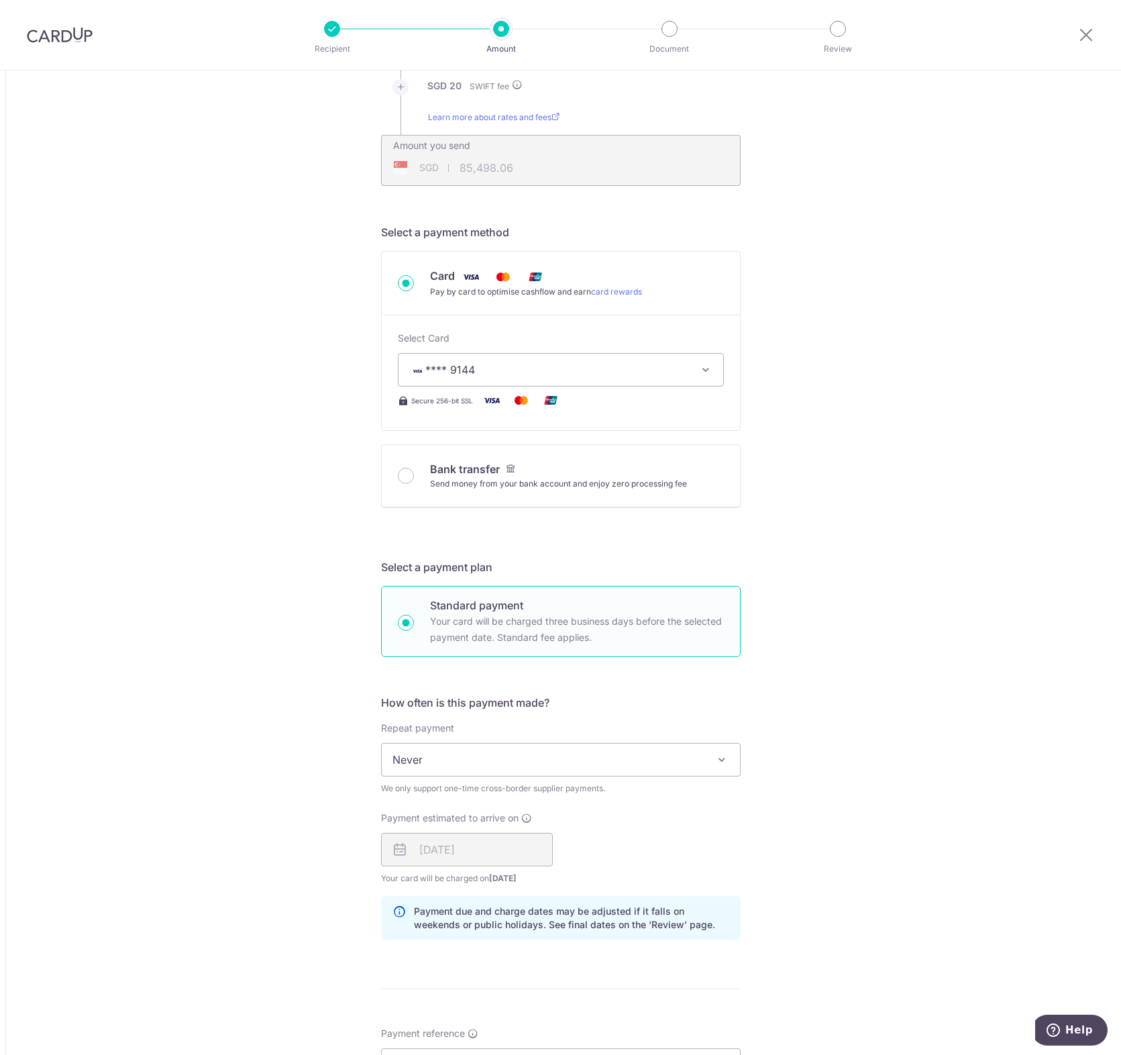
click at [576, 760] on span "Never" at bounding box center [561, 760] width 358 height 32
click at [905, 729] on div "Tell us more about your payment Amount due to recipient GBP 49,050.00 49050 1 G…" at bounding box center [560, 722] width 1121 height 1841
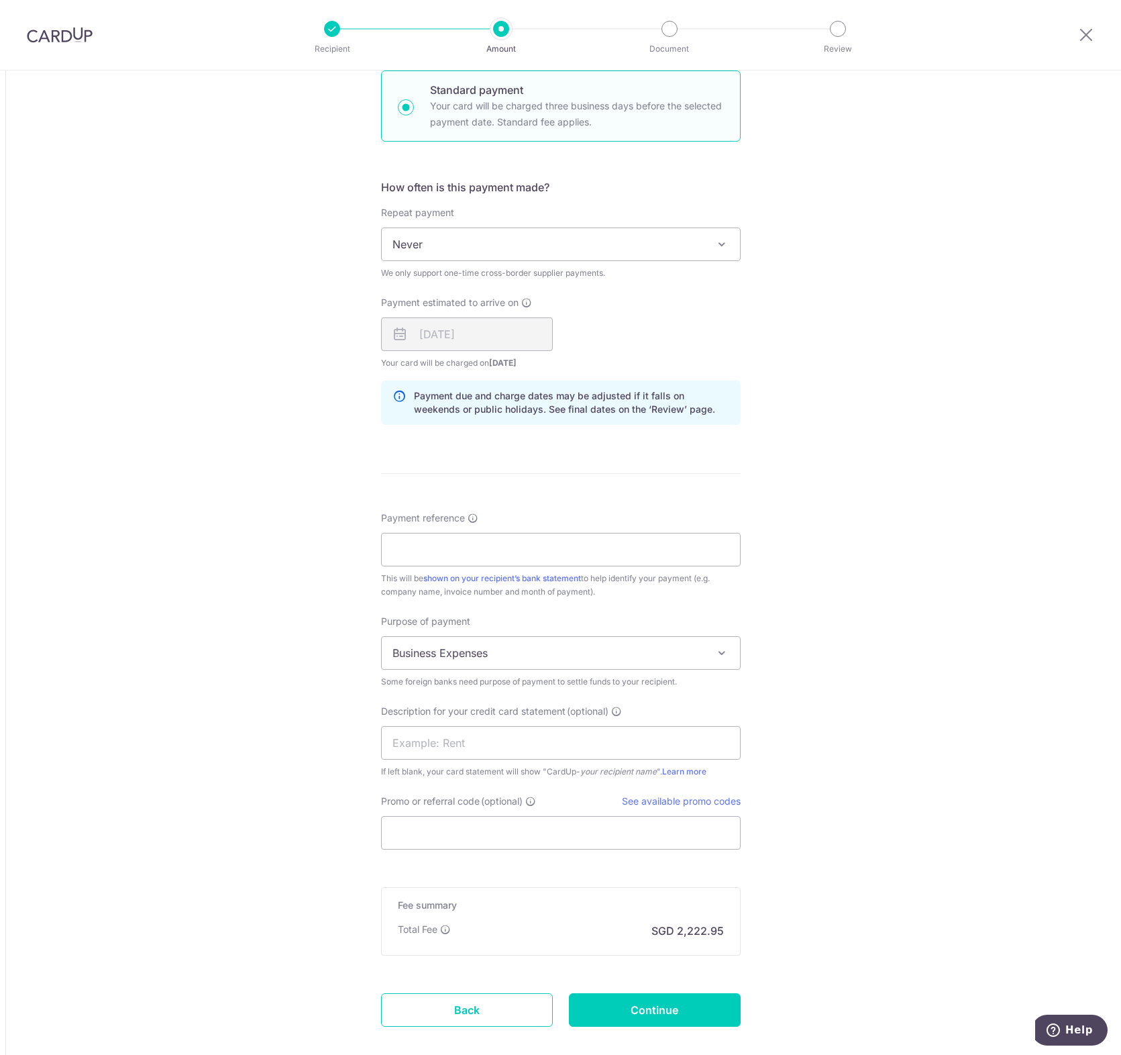
scroll to position [856, 0]
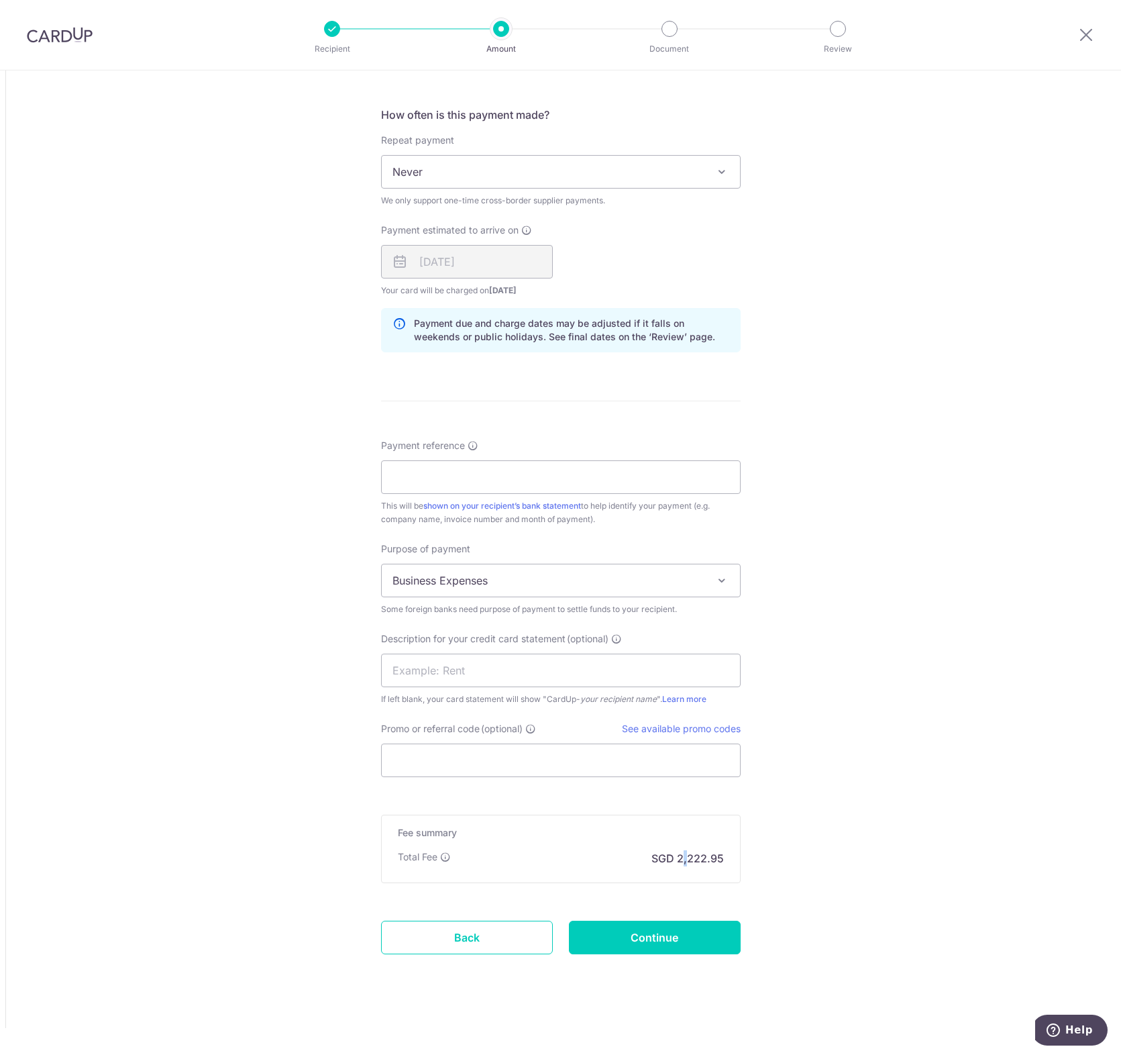
click at [683, 864] on p "SGD 2,222.95" at bounding box center [688, 858] width 72 height 16
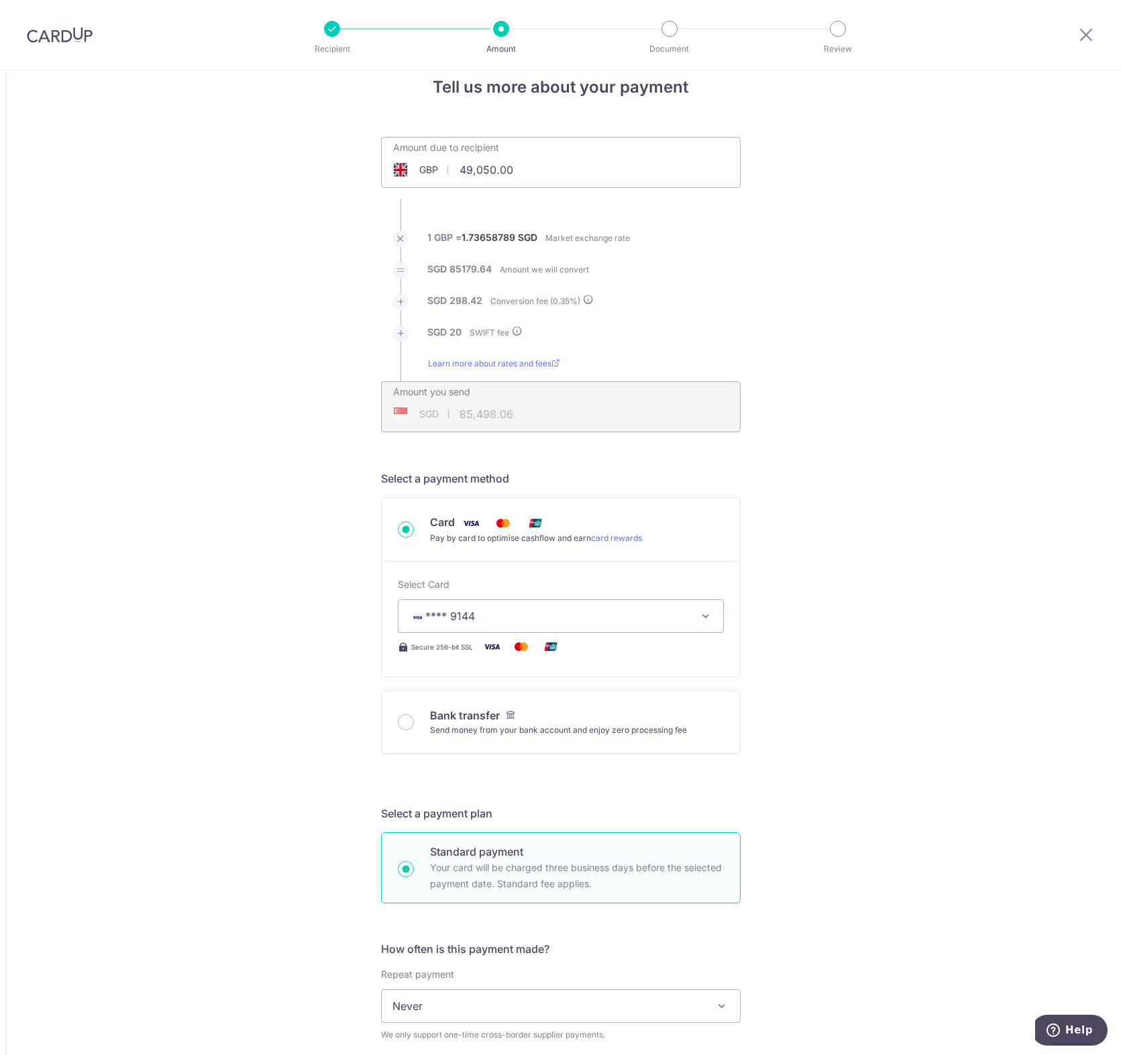
scroll to position [0, 0]
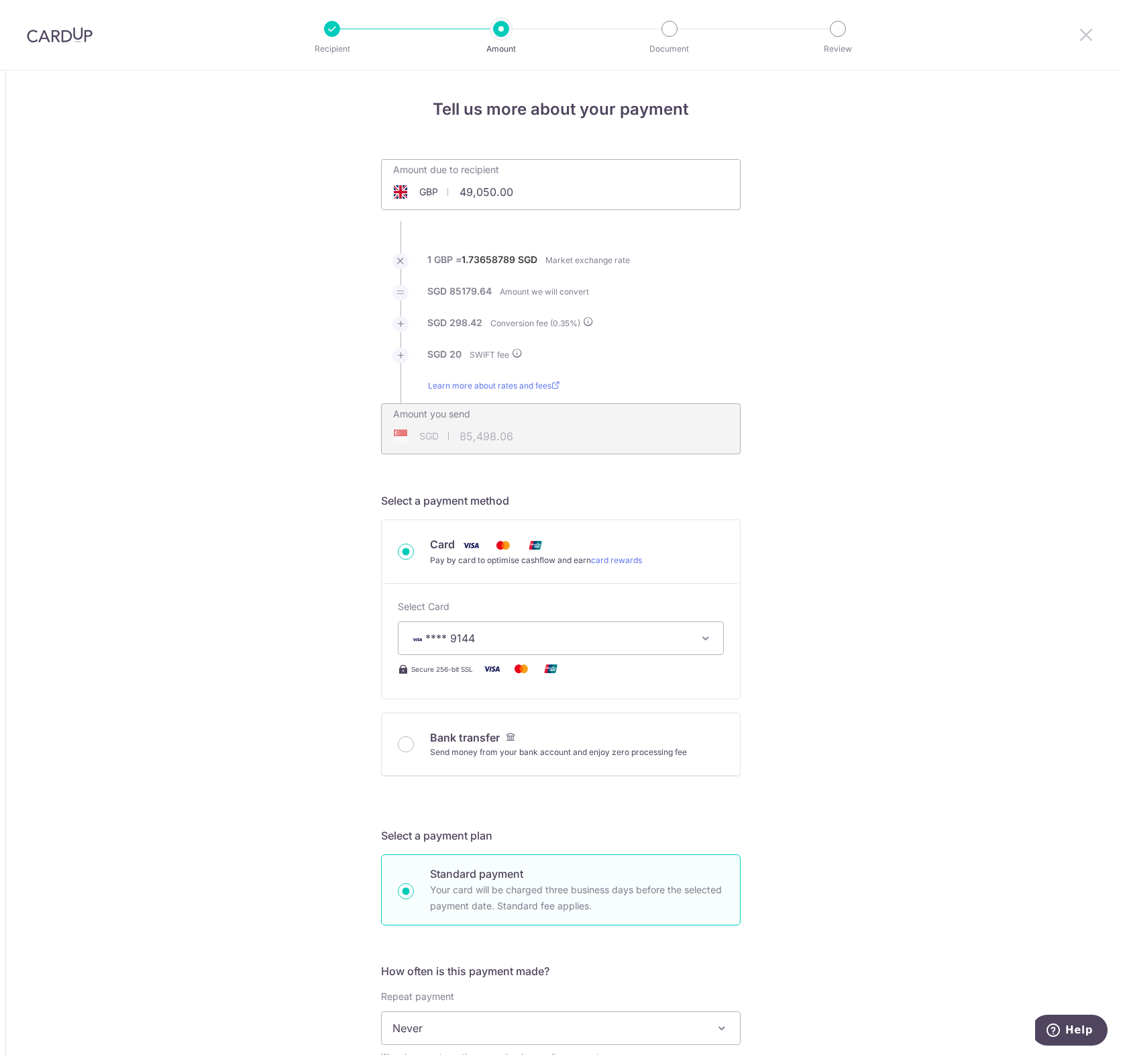
click at [1086, 40] on icon at bounding box center [1086, 34] width 16 height 17
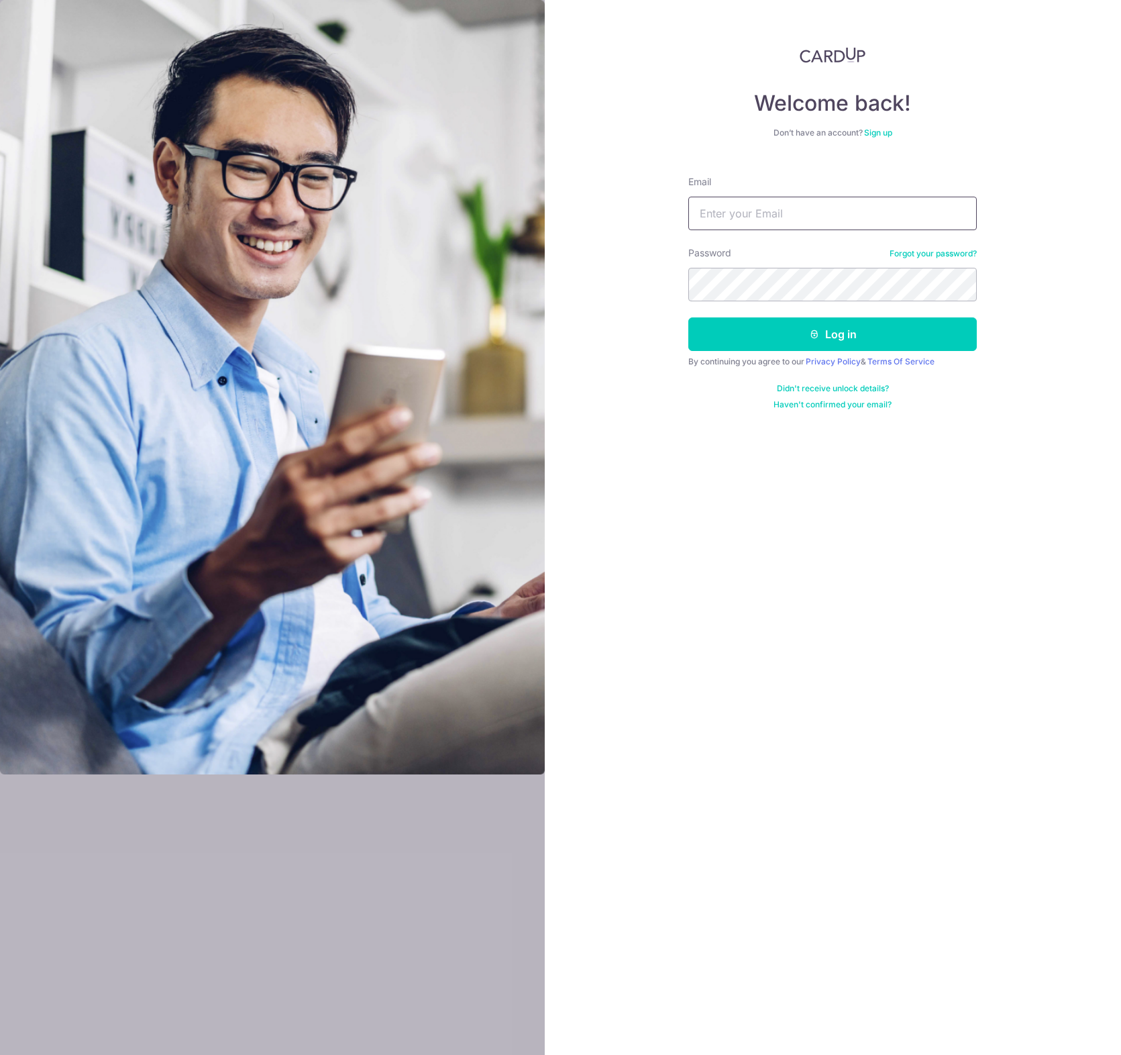
type input "[EMAIL_ADDRESS][DOMAIN_NAME]"
click at [821, 337] on button "Log in" at bounding box center [832, 334] width 289 height 34
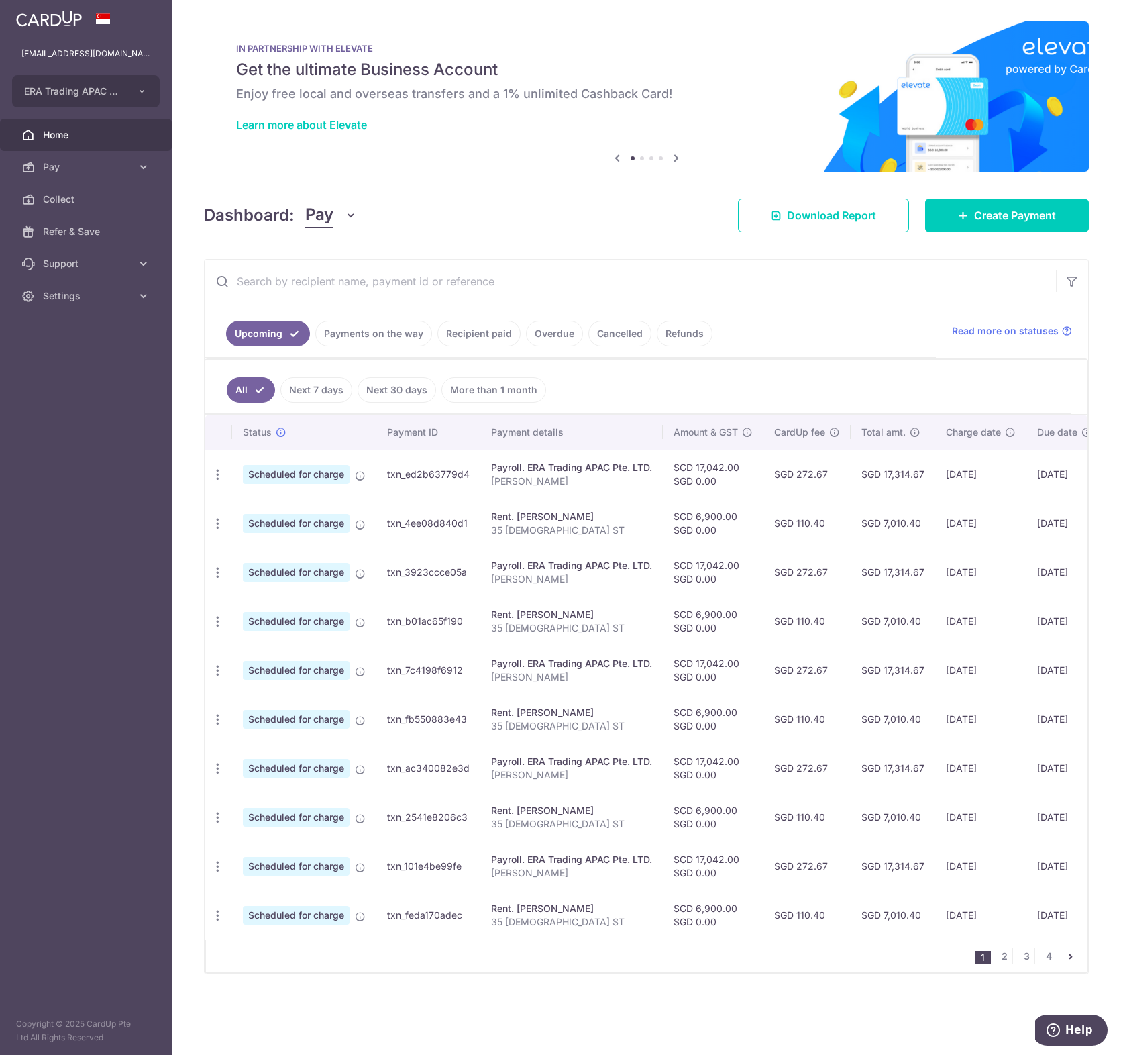
click at [776, 362] on ul "All Next 7 days Next 30 days More than 1 month" at bounding box center [638, 387] width 866 height 54
click at [480, 346] on link "Recipient paid" at bounding box center [479, 333] width 83 height 25
